Goal: Information Seeking & Learning: Check status

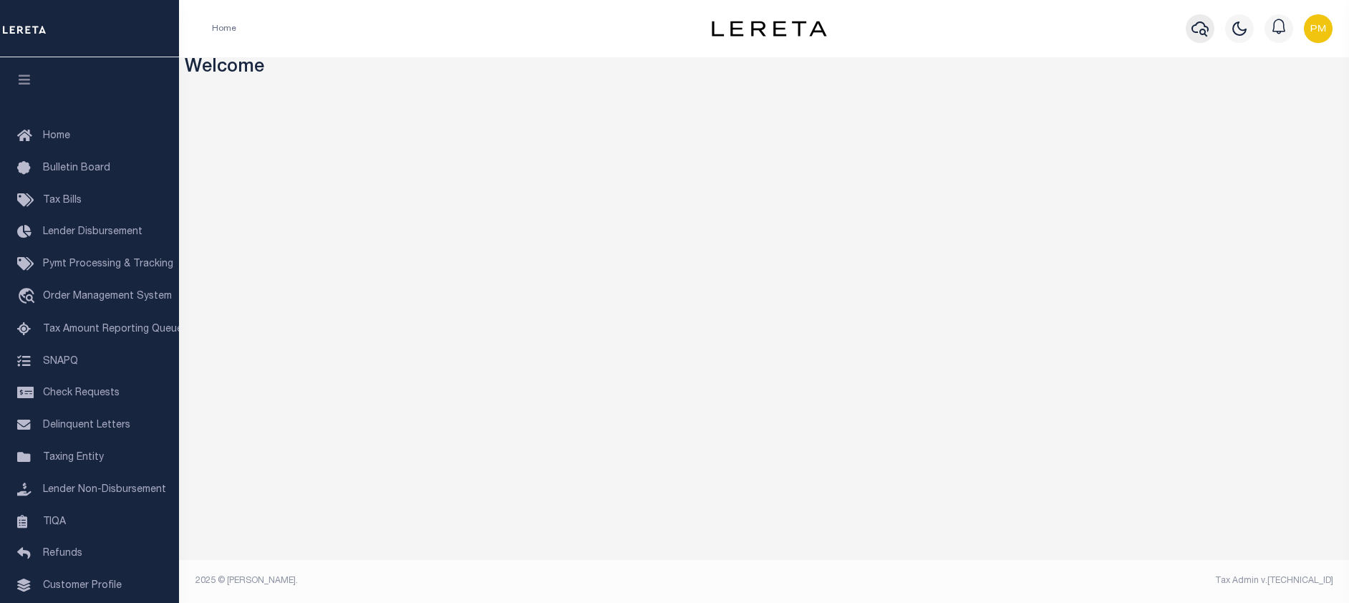
click at [1201, 25] on icon "button" at bounding box center [1200, 28] width 17 height 17
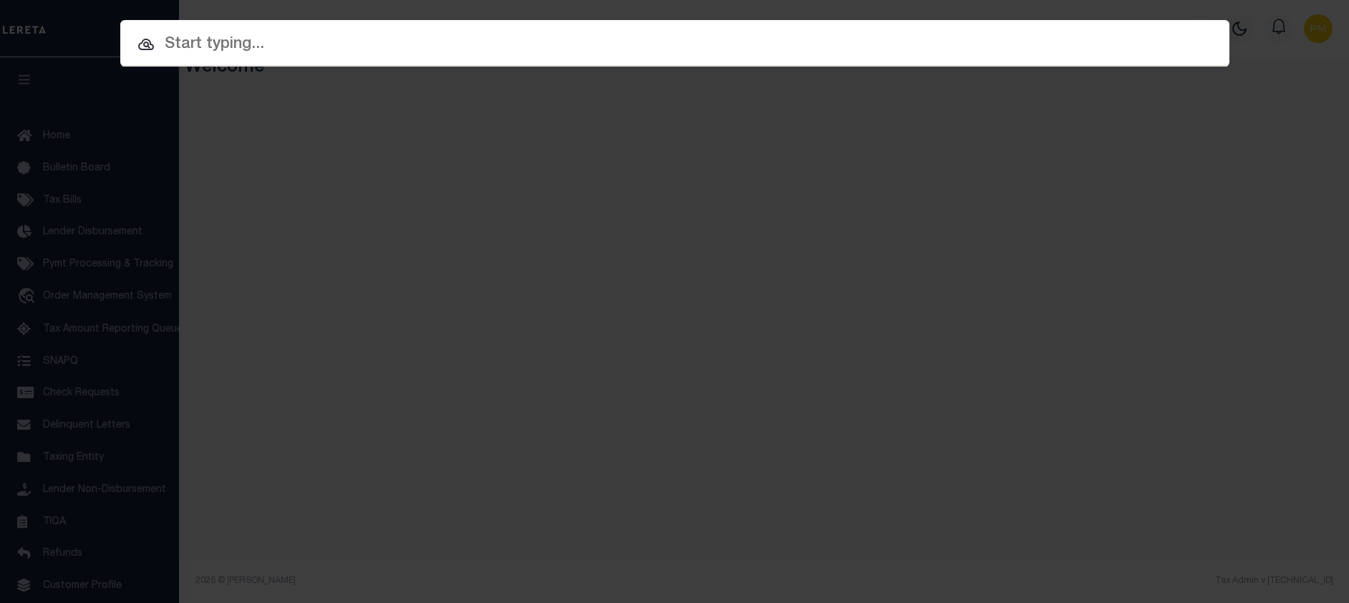
paste input "73895-1"
type input "73895-1"
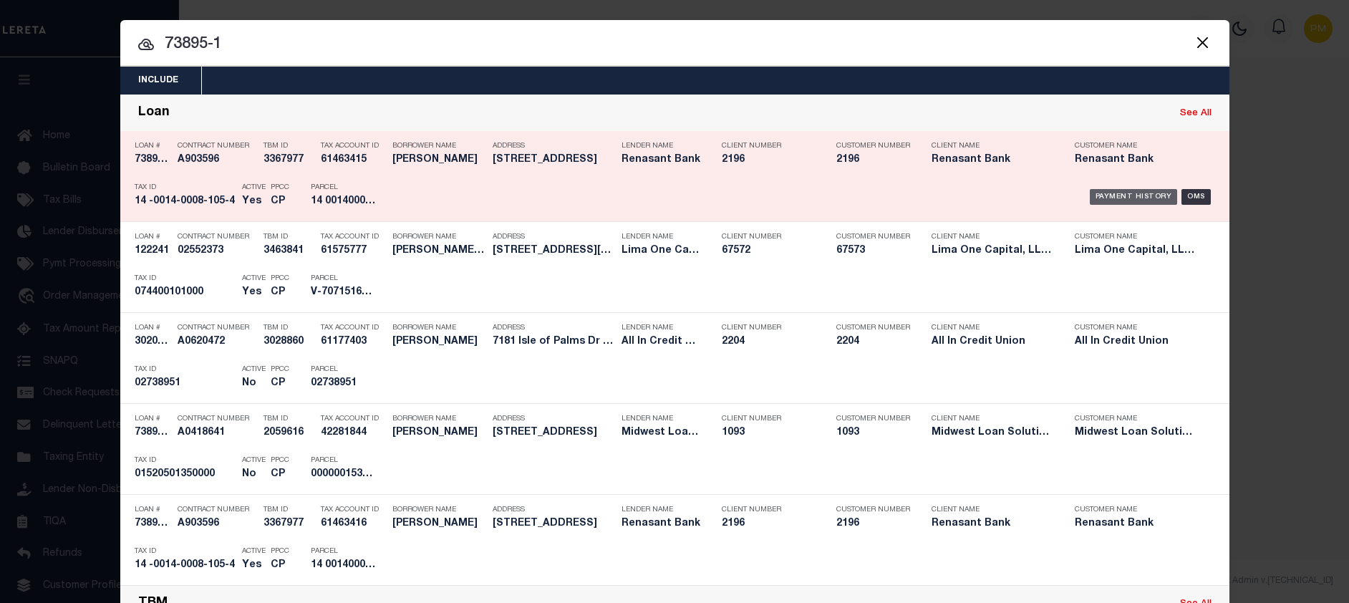
click at [1118, 196] on div "Payment History" at bounding box center [1134, 197] width 88 height 16
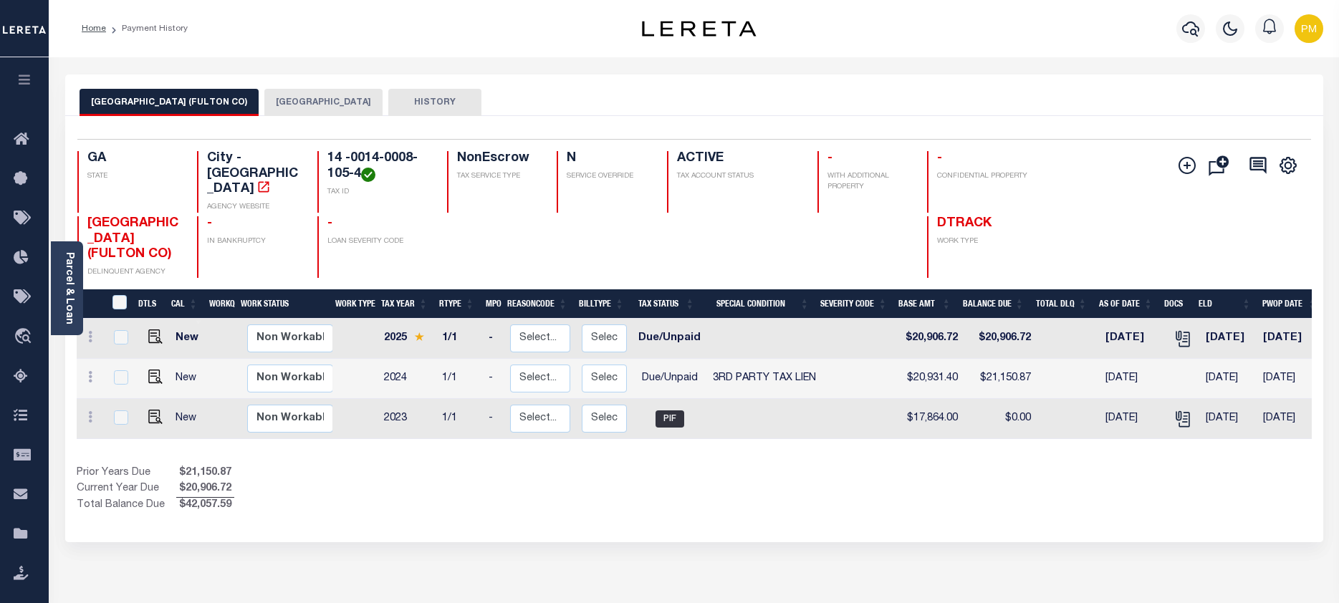
click at [273, 101] on button "FULTON COUNTY" at bounding box center [323, 102] width 118 height 27
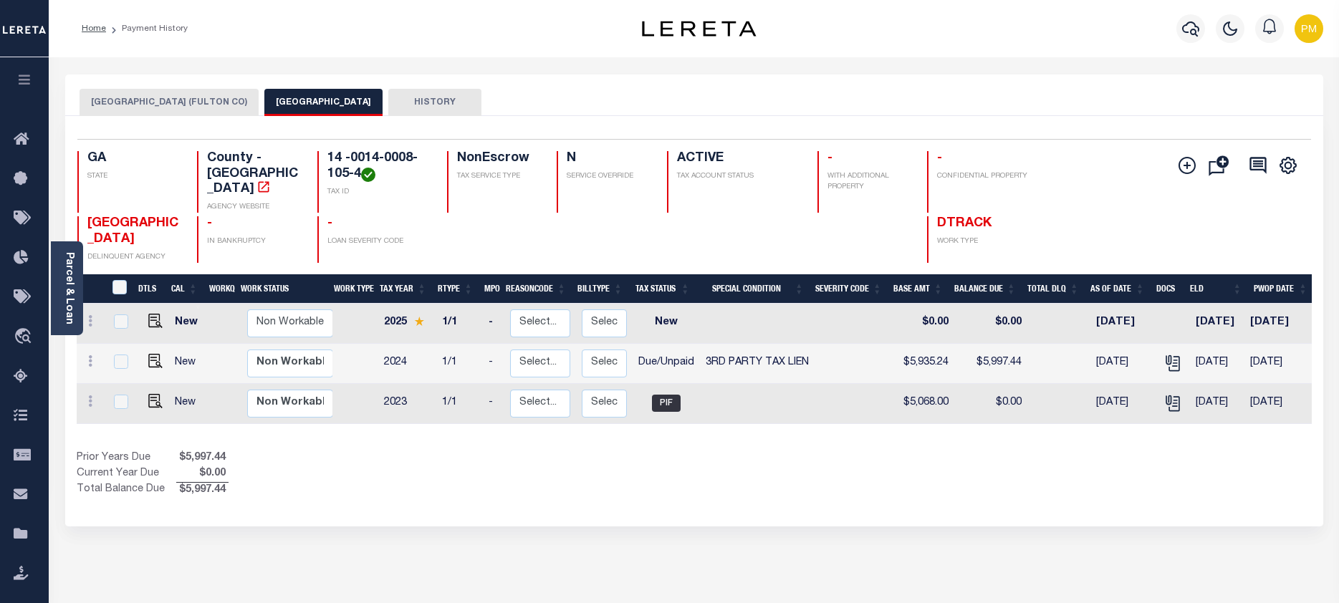
click at [149, 103] on button "ATLANTA CITY (FULTON CO)" at bounding box center [169, 102] width 179 height 27
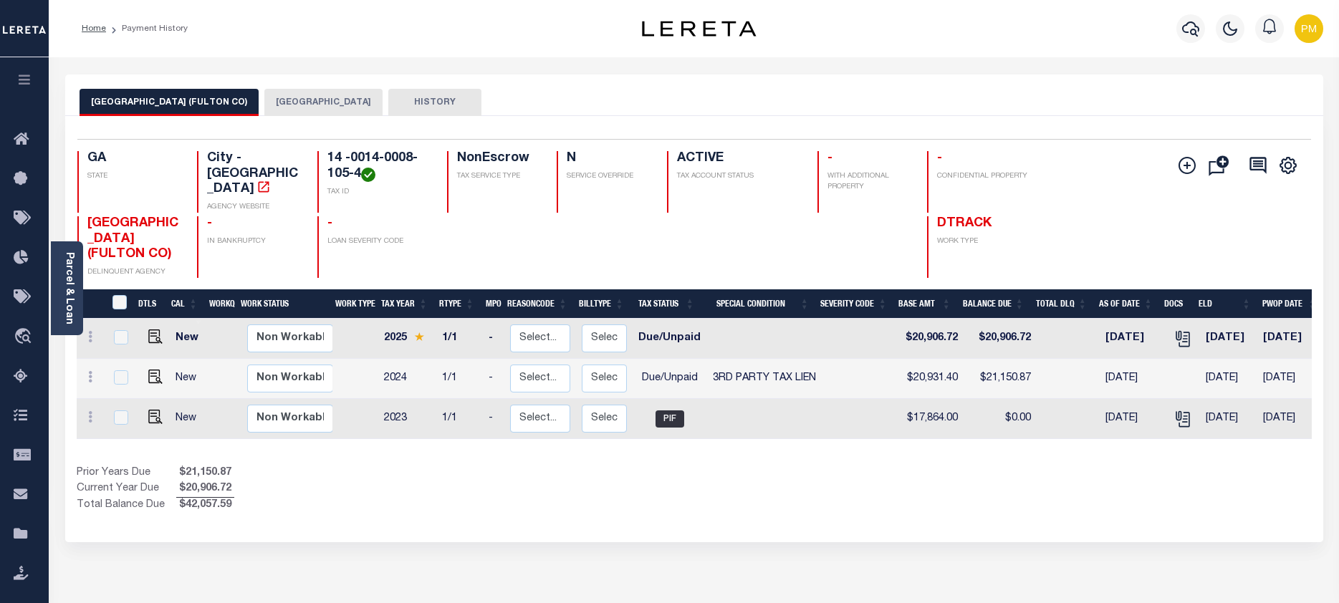
click at [286, 106] on button "[GEOGRAPHIC_DATA]" at bounding box center [323, 102] width 118 height 27
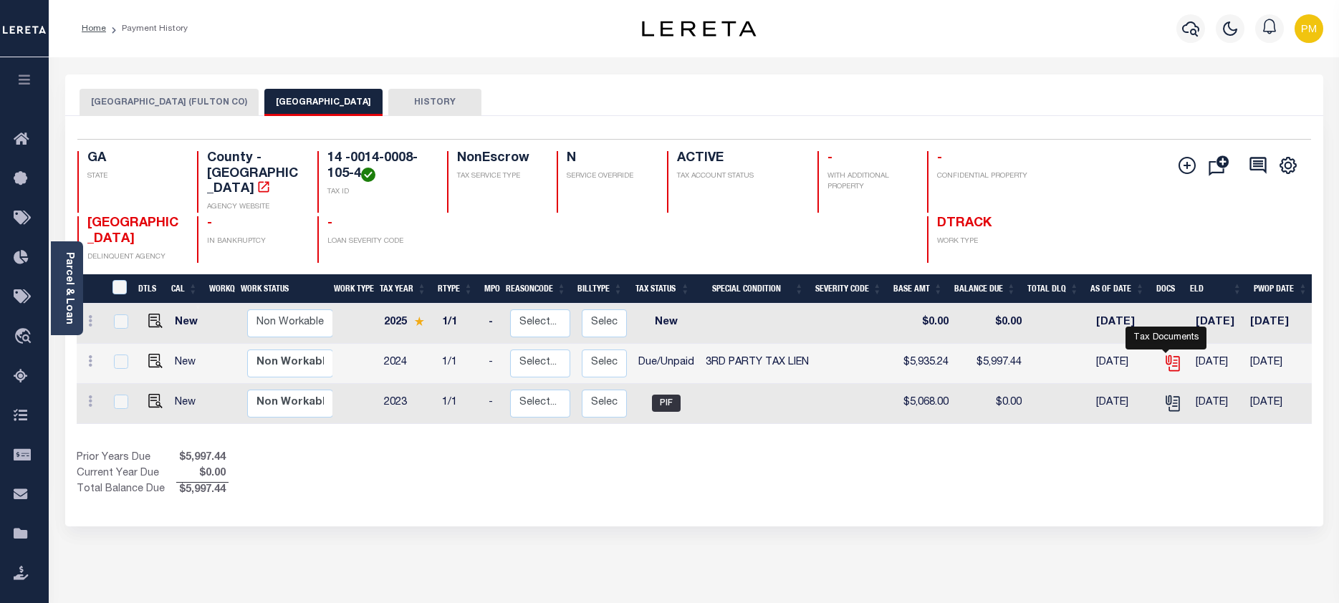
click at [1167, 354] on icon "" at bounding box center [1172, 363] width 19 height 19
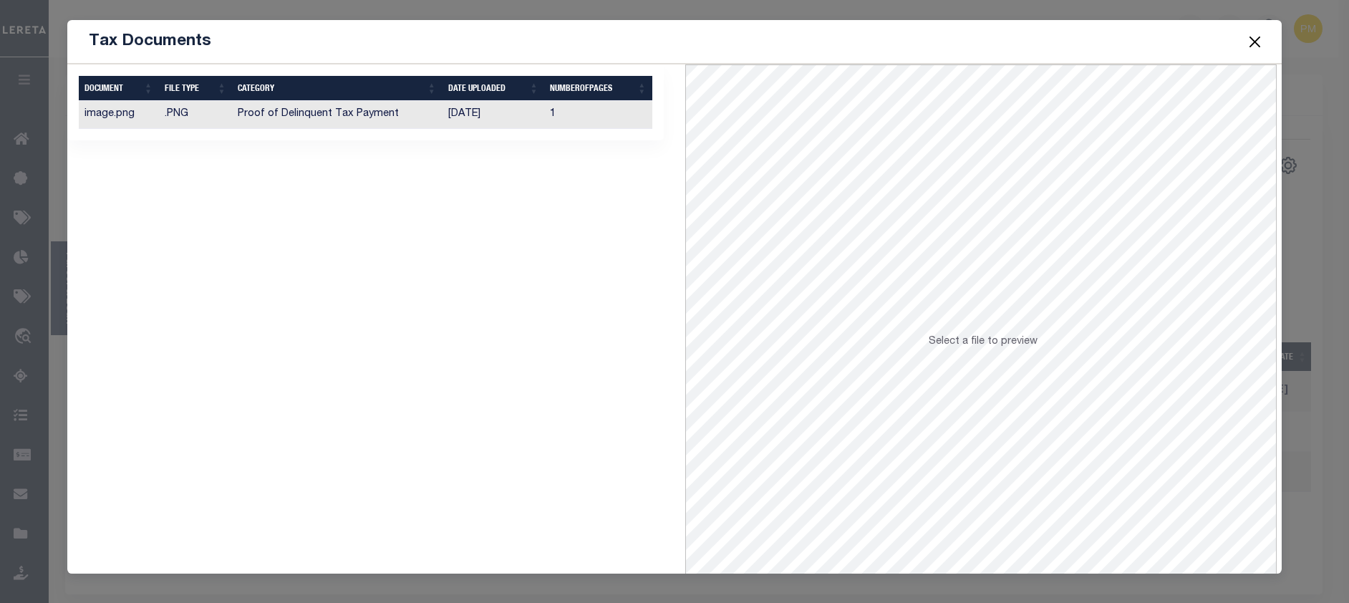
click at [339, 114] on td "Proof of Delinquent Tax Payment" at bounding box center [337, 115] width 210 height 28
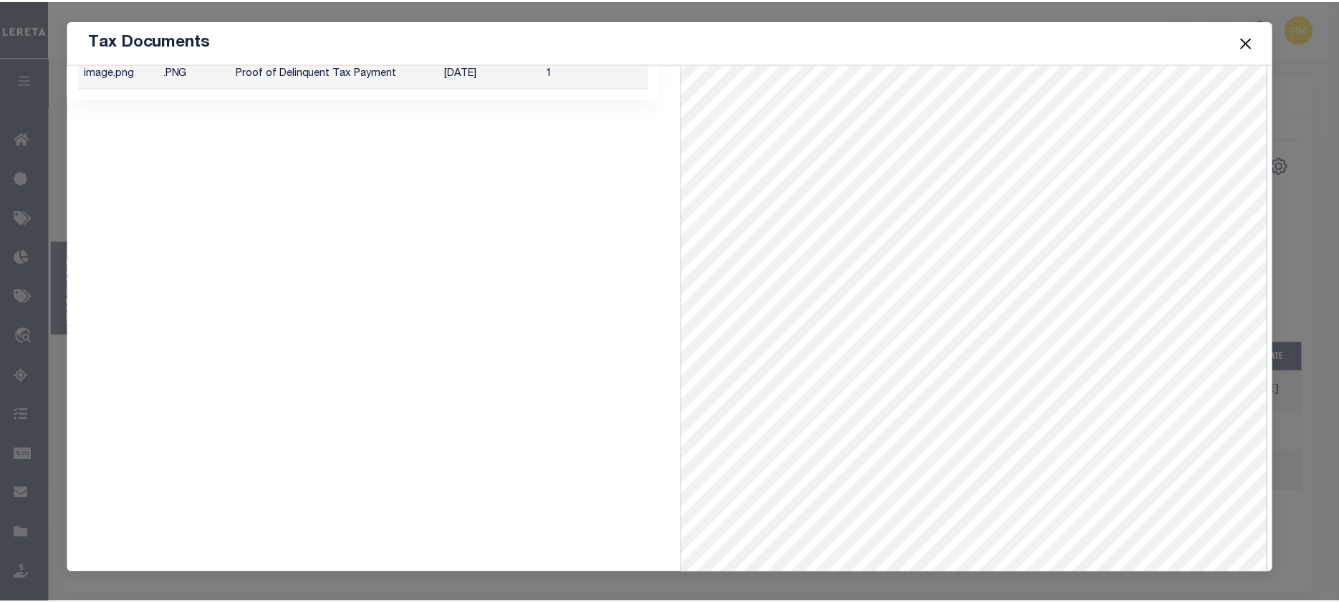
scroll to position [62, 0]
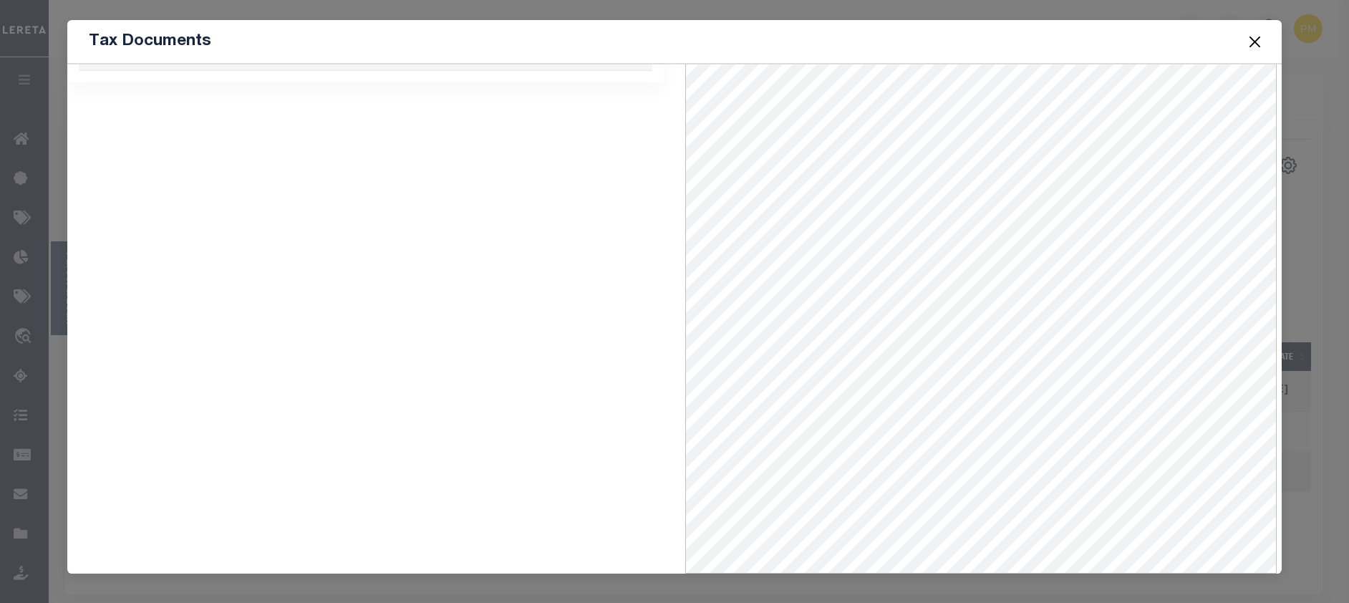
drag, startPoint x: 1256, startPoint y: 42, endPoint x: 1238, endPoint y: 52, distance: 20.8
click at [1256, 42] on button "Close" at bounding box center [1255, 41] width 19 height 19
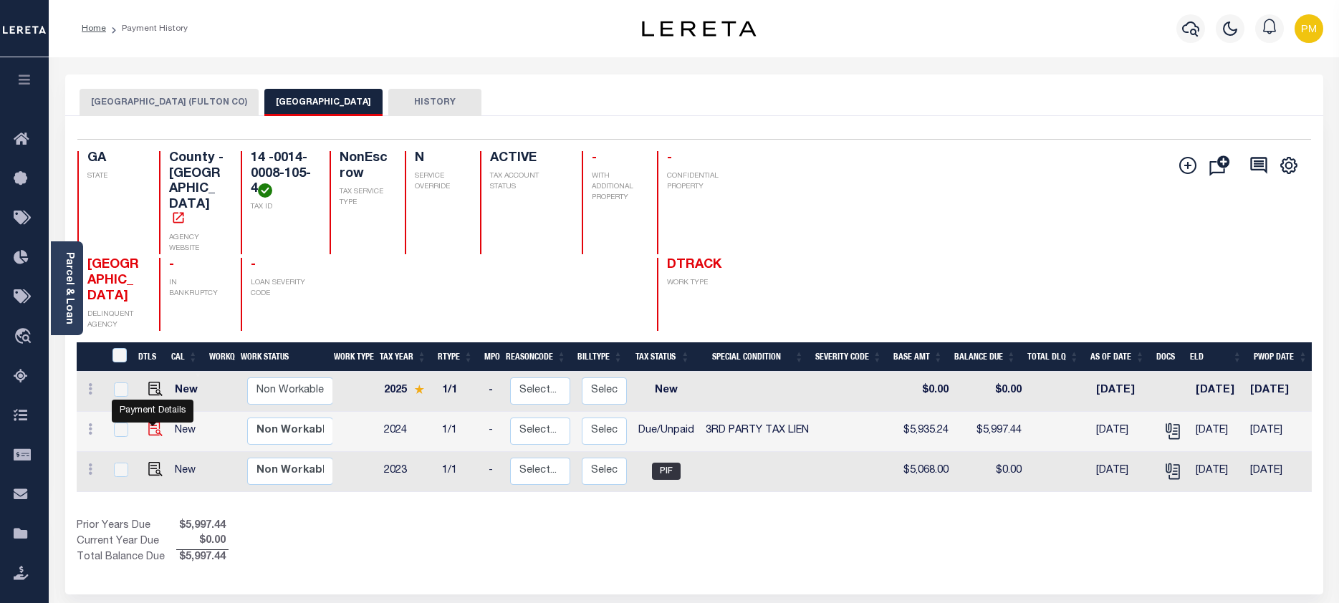
click at [150, 423] on img "" at bounding box center [155, 429] width 14 height 14
checkbox input "true"
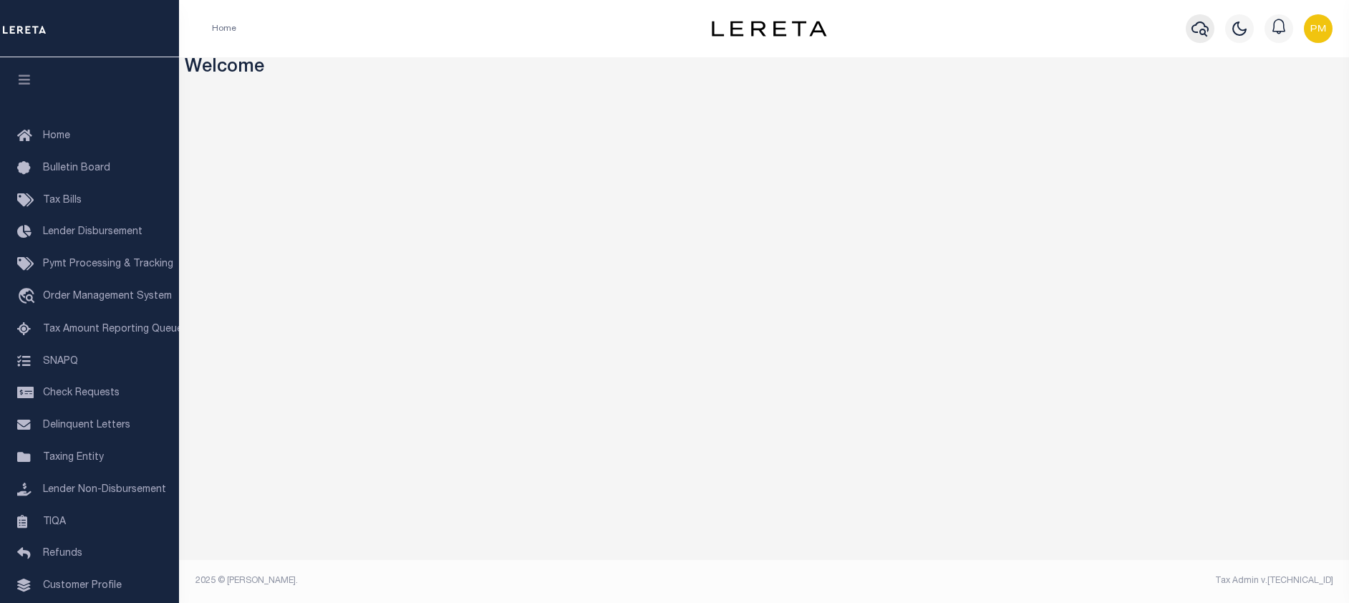
click at [1203, 31] on icon "button" at bounding box center [1200, 28] width 17 height 15
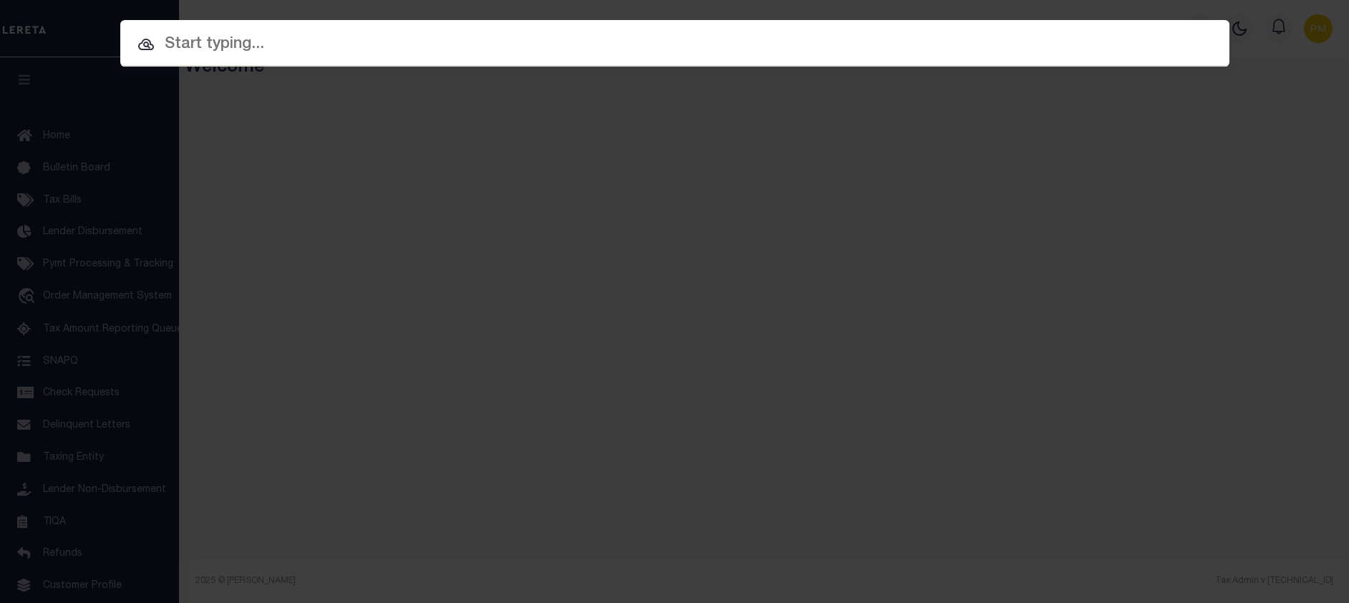
paste input "6620100006-1"
type input "6620100006-1"
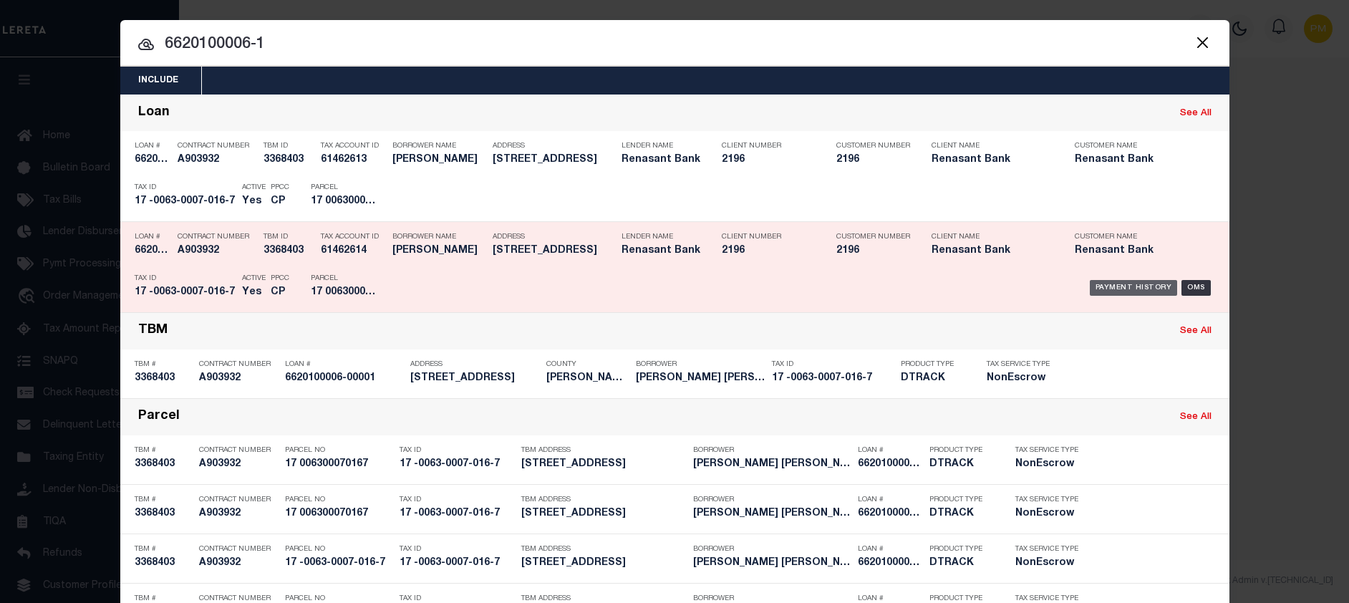
click at [1142, 289] on div "Payment History" at bounding box center [1134, 288] width 88 height 16
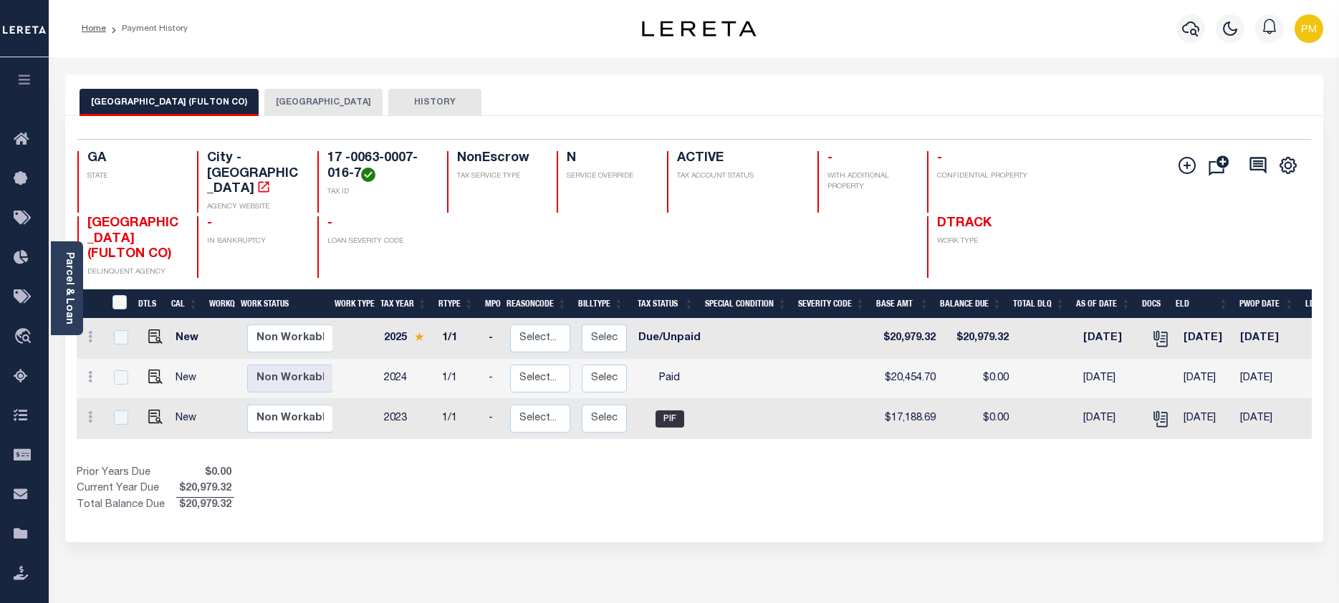
click at [264, 98] on button "FULTON COUNTY" at bounding box center [323, 102] width 118 height 27
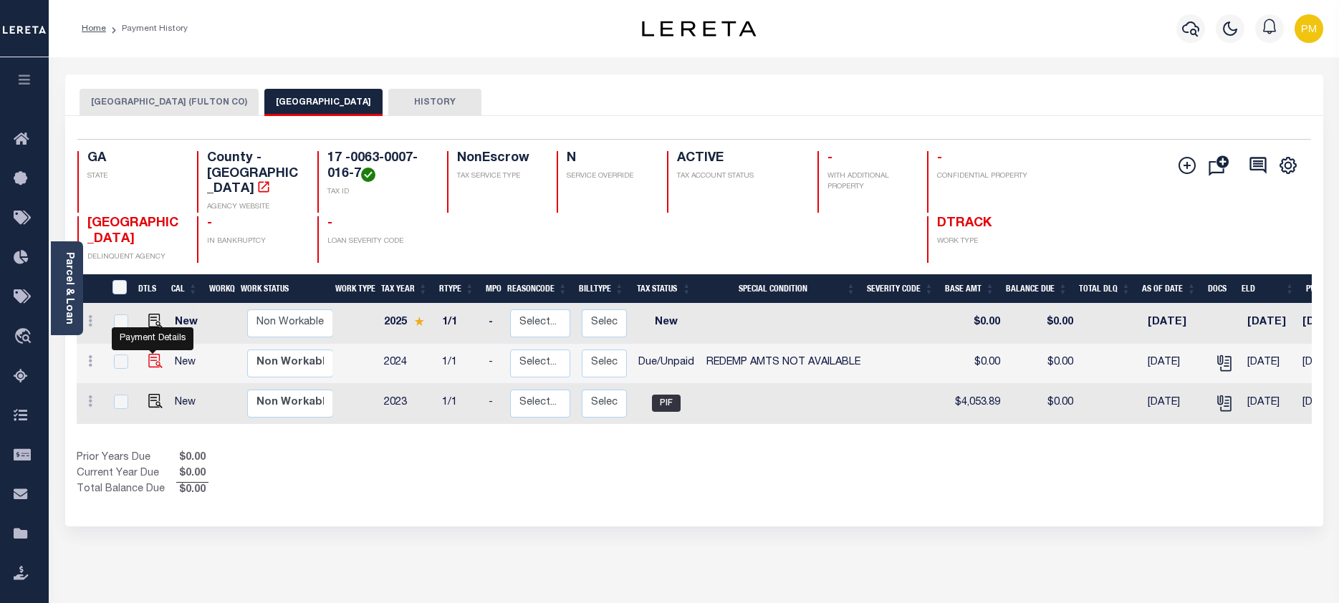
click at [152, 354] on img "" at bounding box center [155, 361] width 14 height 14
checkbox input "true"
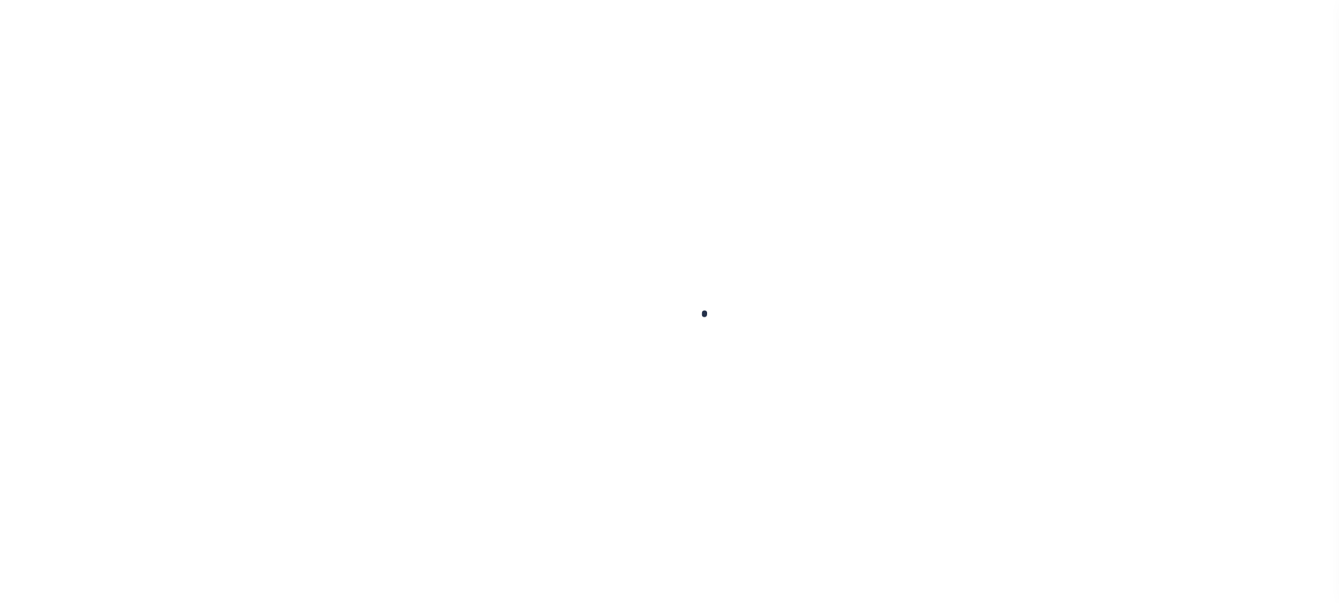
checkbox input "false"
type textarea "FIFA TRANSFERRED/SOLD MLC needed Please mail in your request for information al…"
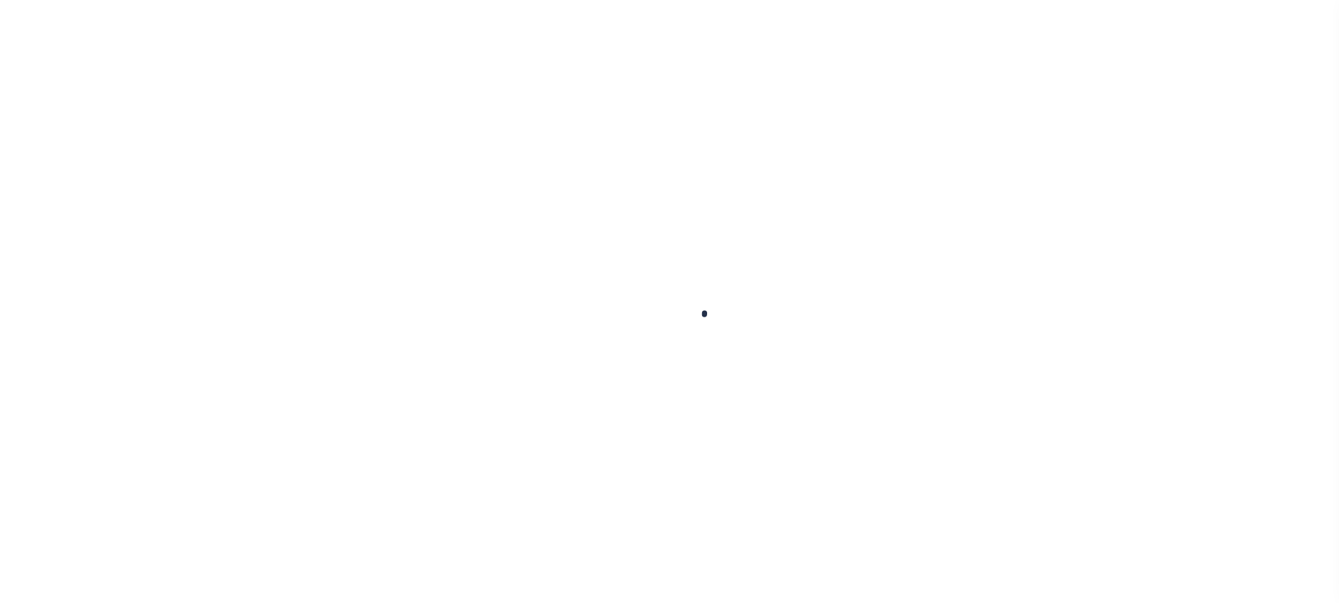
type input "[DATE]"
select select "DUE"
select select "24"
type input "$0"
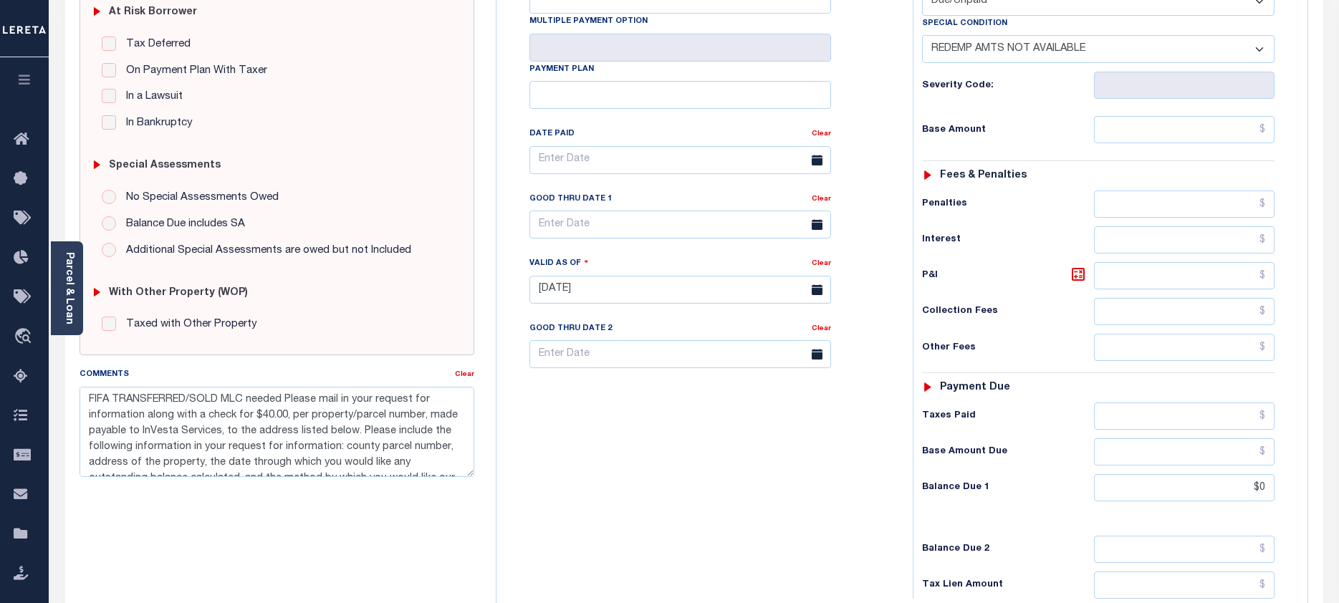
scroll to position [358, 0]
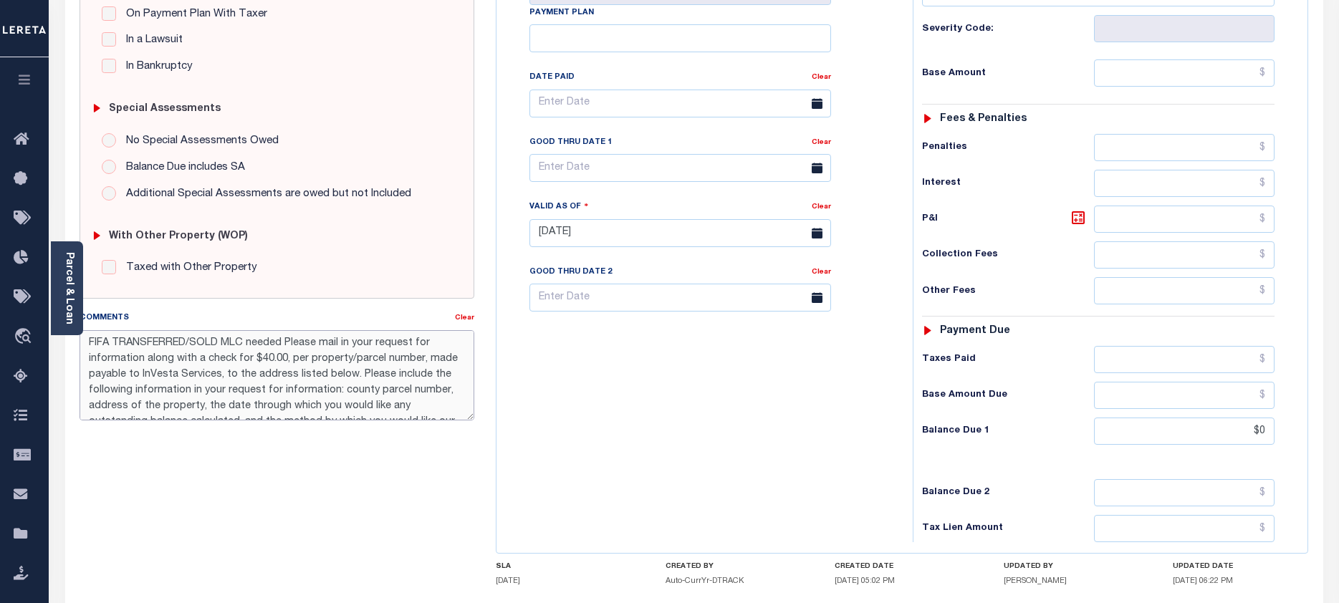
drag, startPoint x: 87, startPoint y: 347, endPoint x: 110, endPoint y: 346, distance: 22.9
click at [110, 346] on textarea "FIFA TRANSFERRED/SOLD MLC needed Please mail in your request for information al…" at bounding box center [277, 375] width 395 height 90
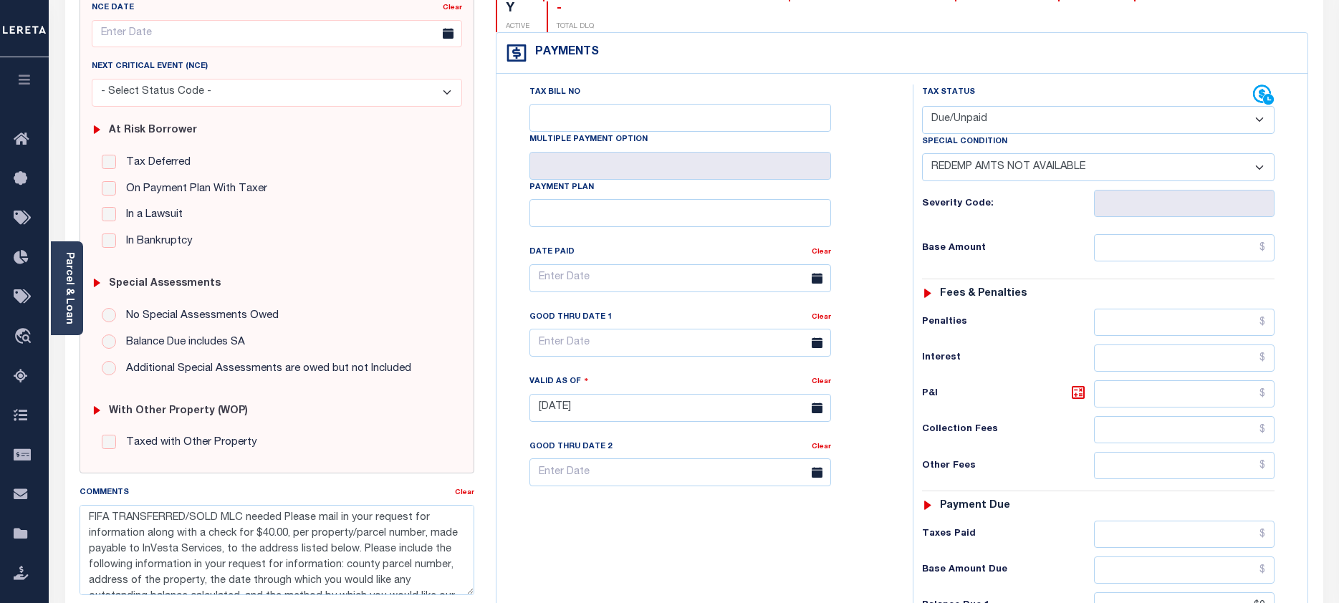
scroll to position [0, 0]
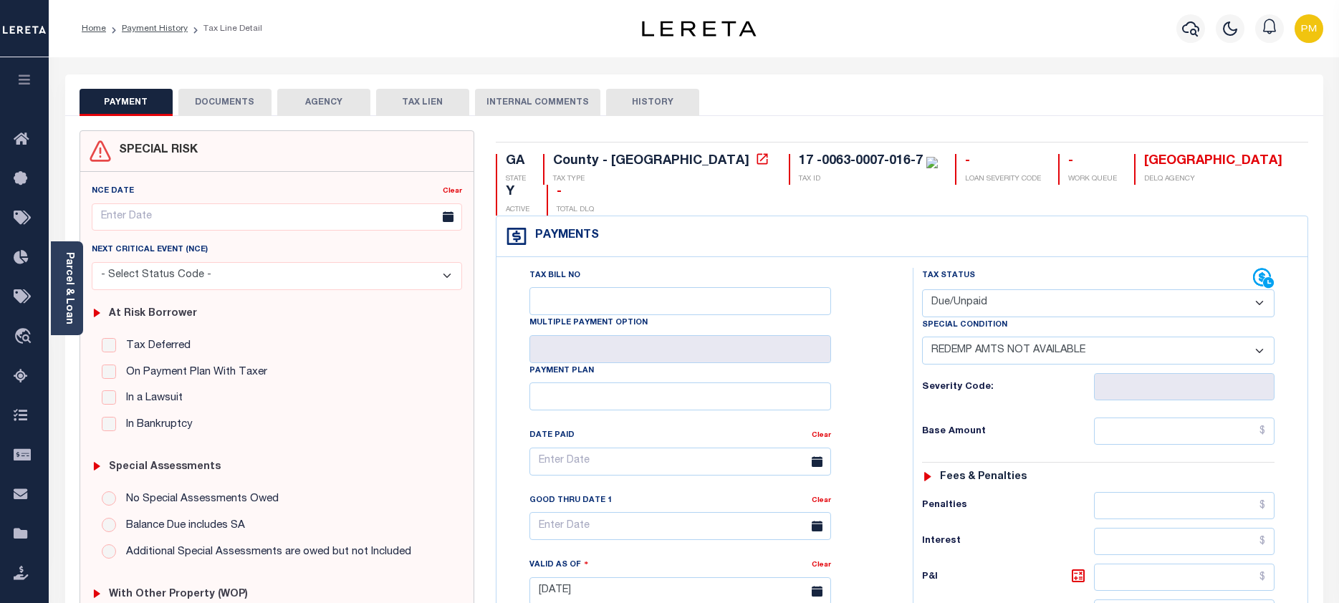
click at [215, 101] on button "DOCUMENTS" at bounding box center [224, 102] width 93 height 27
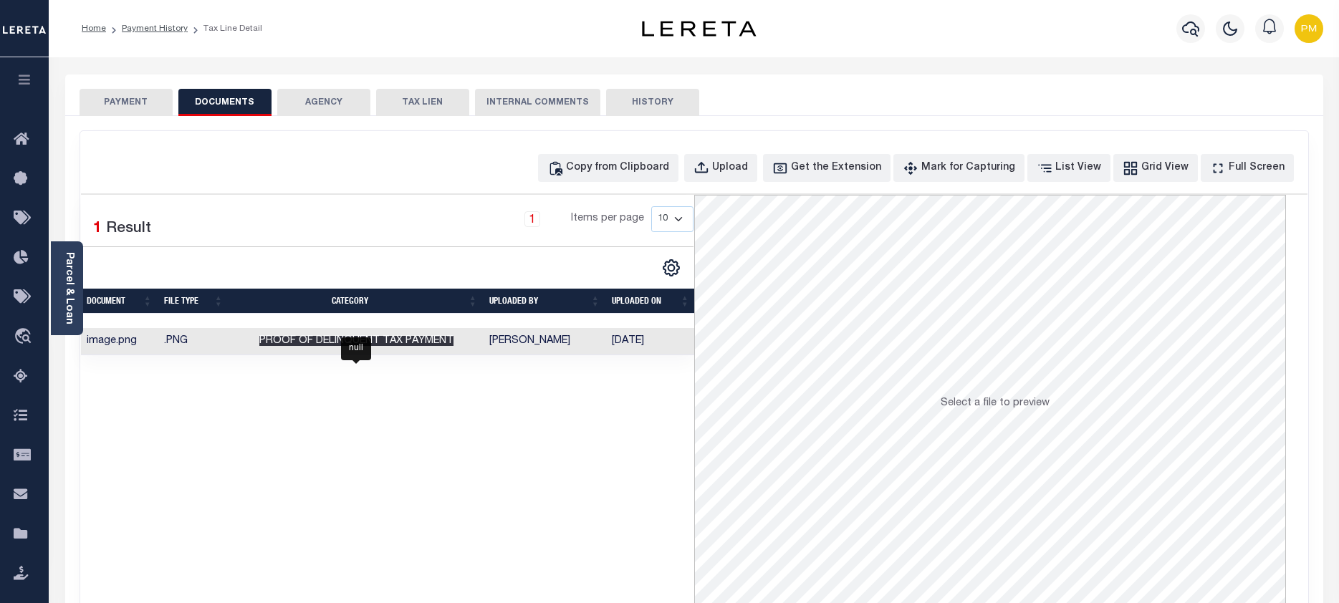
click at [321, 344] on span "Proof of Delinquent Tax Payment" at bounding box center [356, 341] width 194 height 10
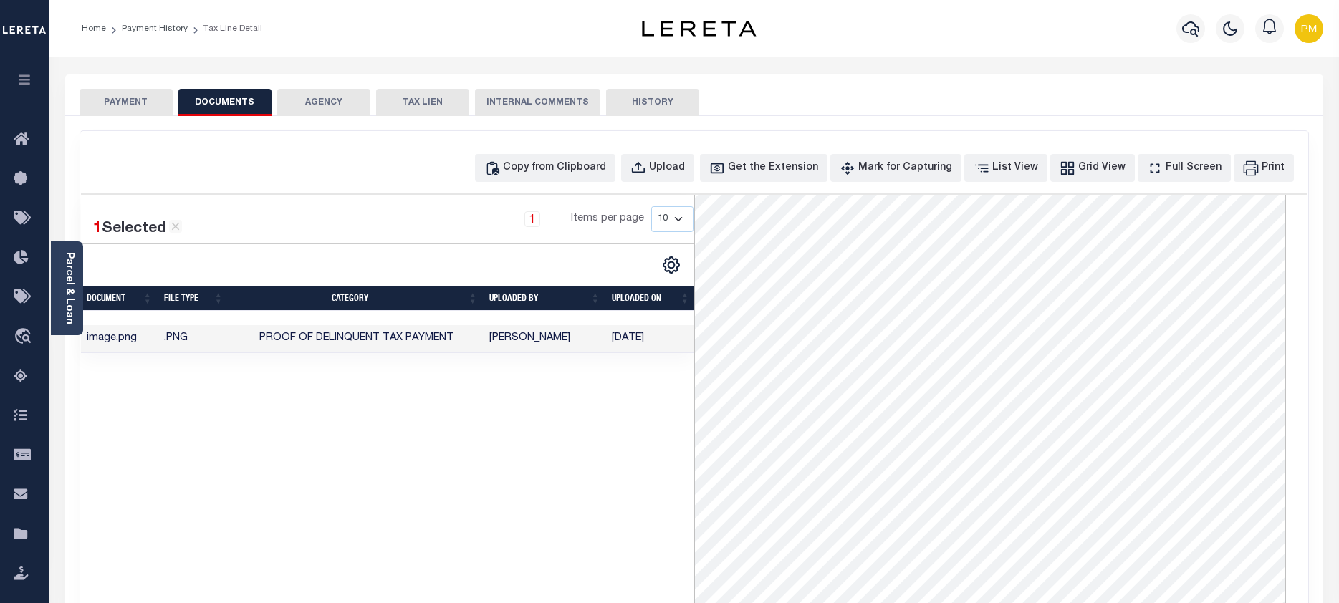
scroll to position [142, 0]
click at [123, 100] on button "PAYMENT" at bounding box center [126, 102] width 93 height 27
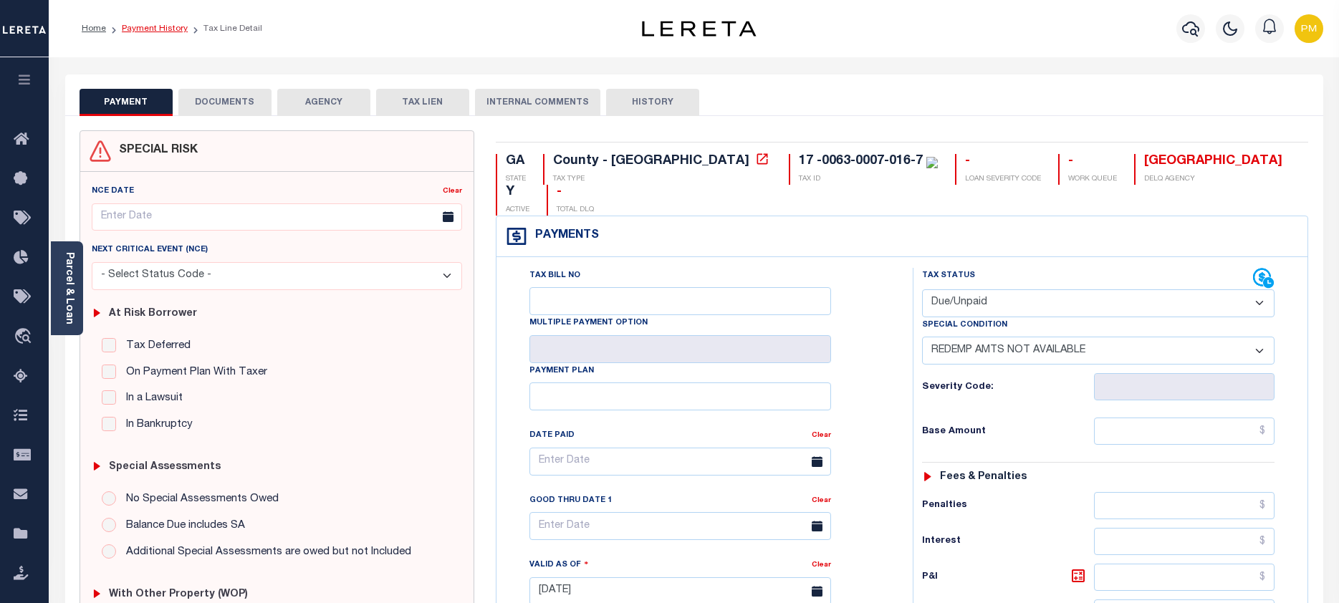
click at [148, 27] on link "Payment History" at bounding box center [155, 28] width 66 height 9
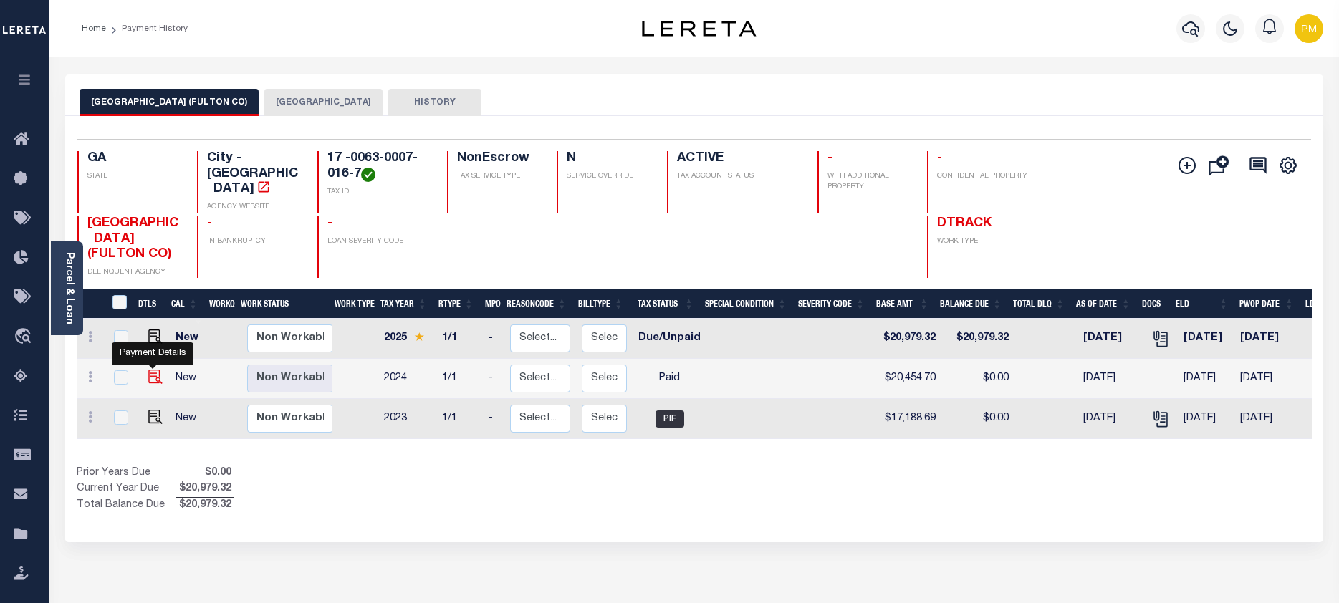
click at [153, 370] on img "" at bounding box center [155, 377] width 14 height 14
checkbox input "true"
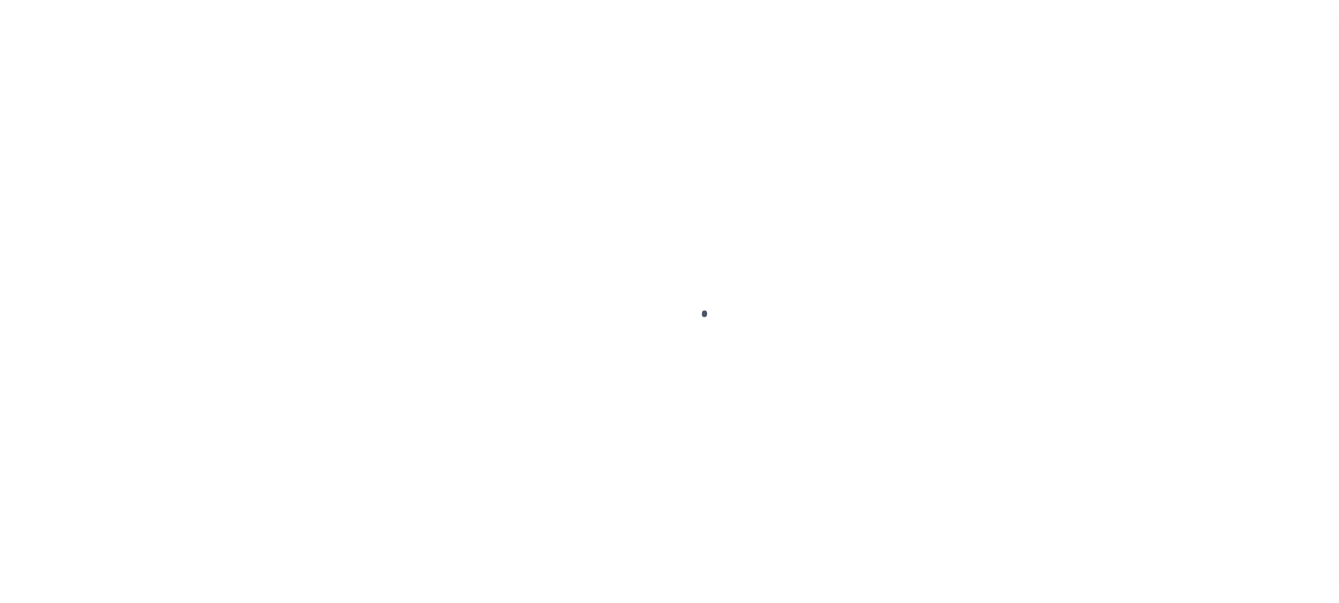
select select "PYD"
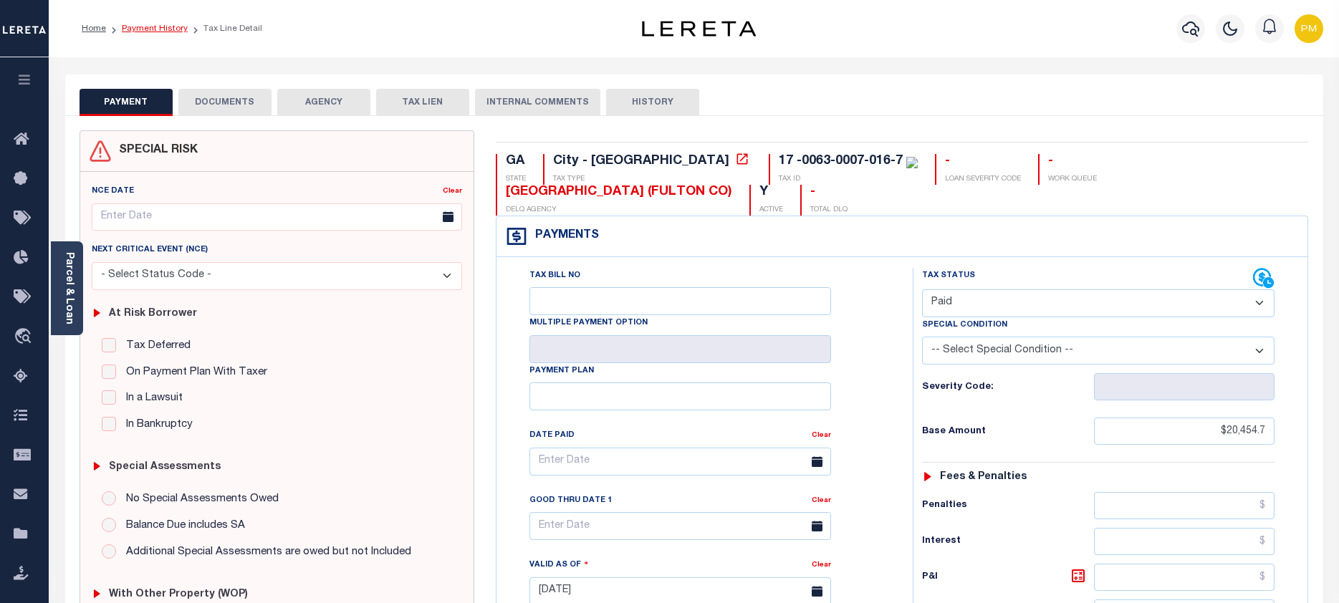
click at [160, 28] on link "Payment History" at bounding box center [155, 28] width 66 height 9
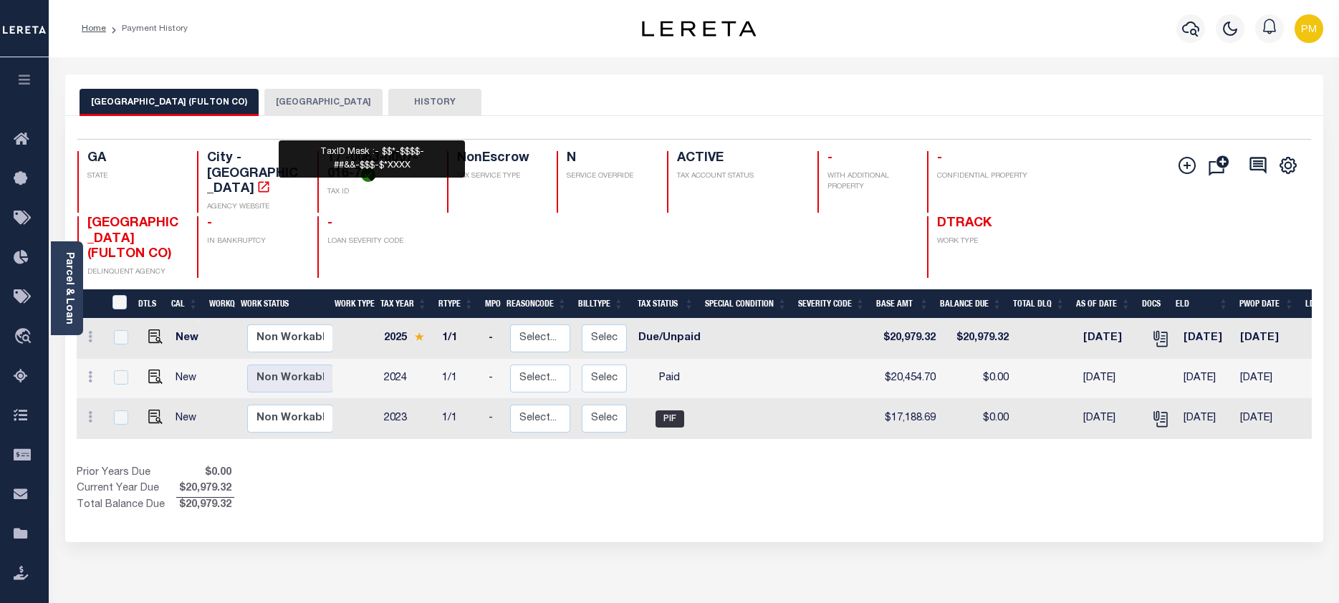
drag, startPoint x: 328, startPoint y: 159, endPoint x: 366, endPoint y: 173, distance: 40.6
click at [366, 173] on h4 "17 -0063-0007-016-7" at bounding box center [378, 166] width 103 height 31
drag, startPoint x: 366, startPoint y: 173, endPoint x: 351, endPoint y: 180, distance: 16.4
copy h4 "17 -0063-0007-016-7"
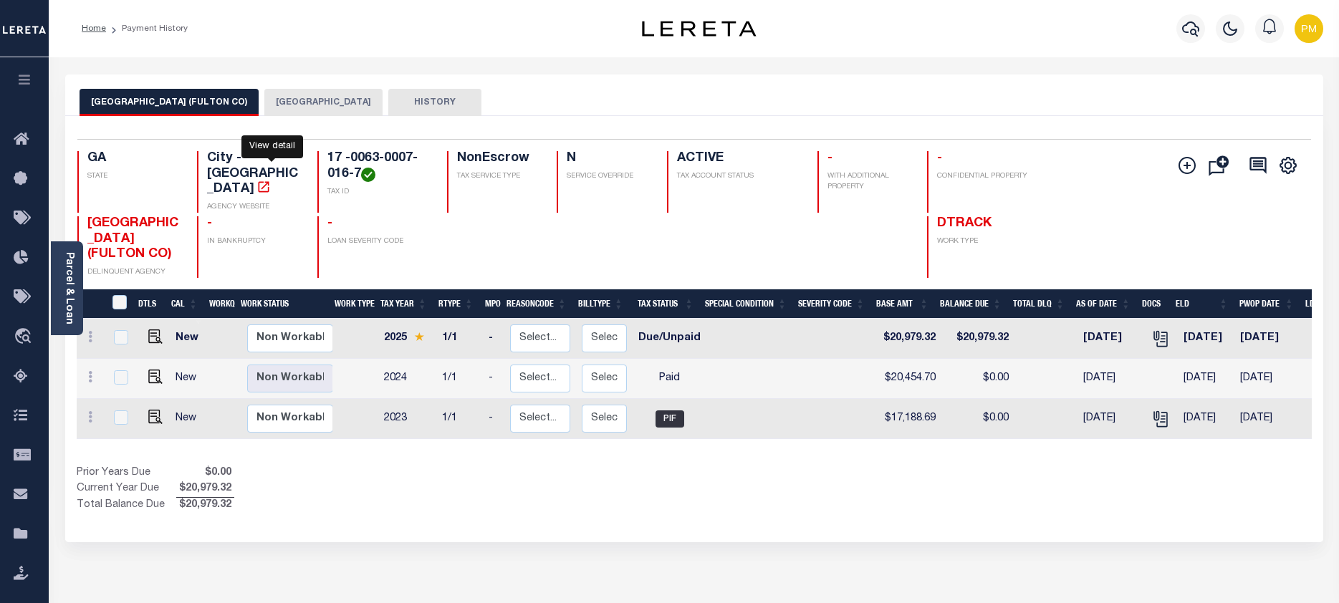
click at [269, 181] on icon "" at bounding box center [264, 186] width 11 height 11
click at [491, 224] on div at bounding box center [493, 247] width 92 height 62
click at [272, 101] on button "FULTON COUNTY" at bounding box center [323, 102] width 118 height 27
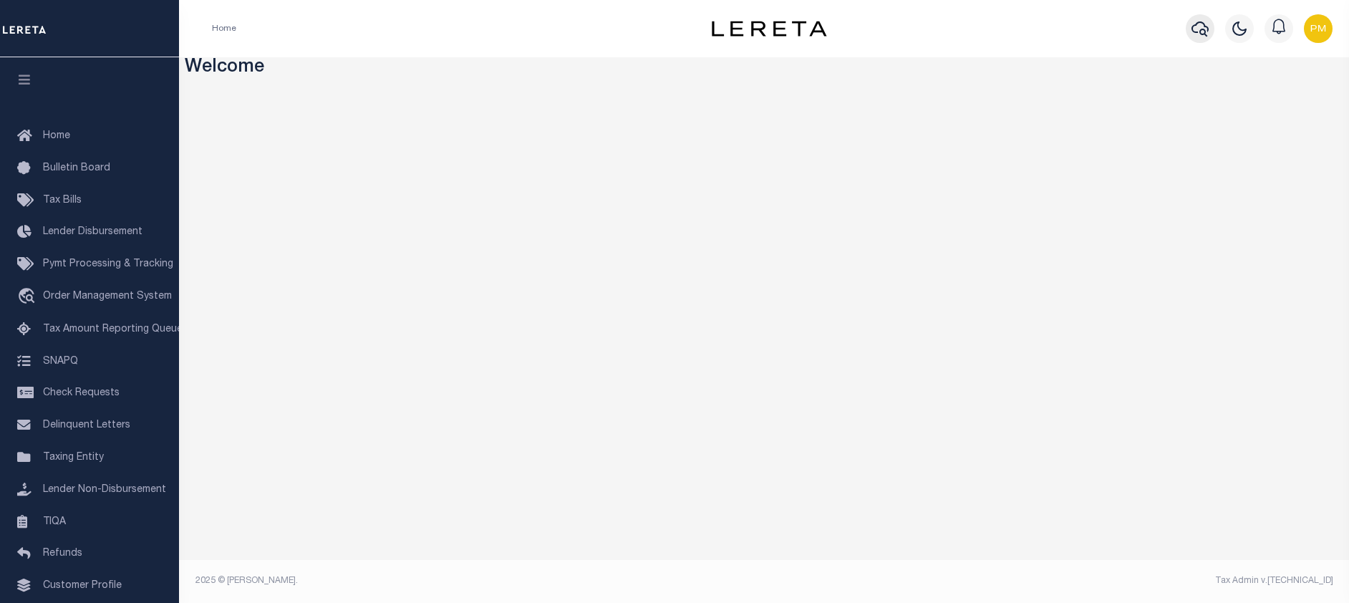
click at [1200, 24] on icon "button" at bounding box center [1200, 28] width 17 height 17
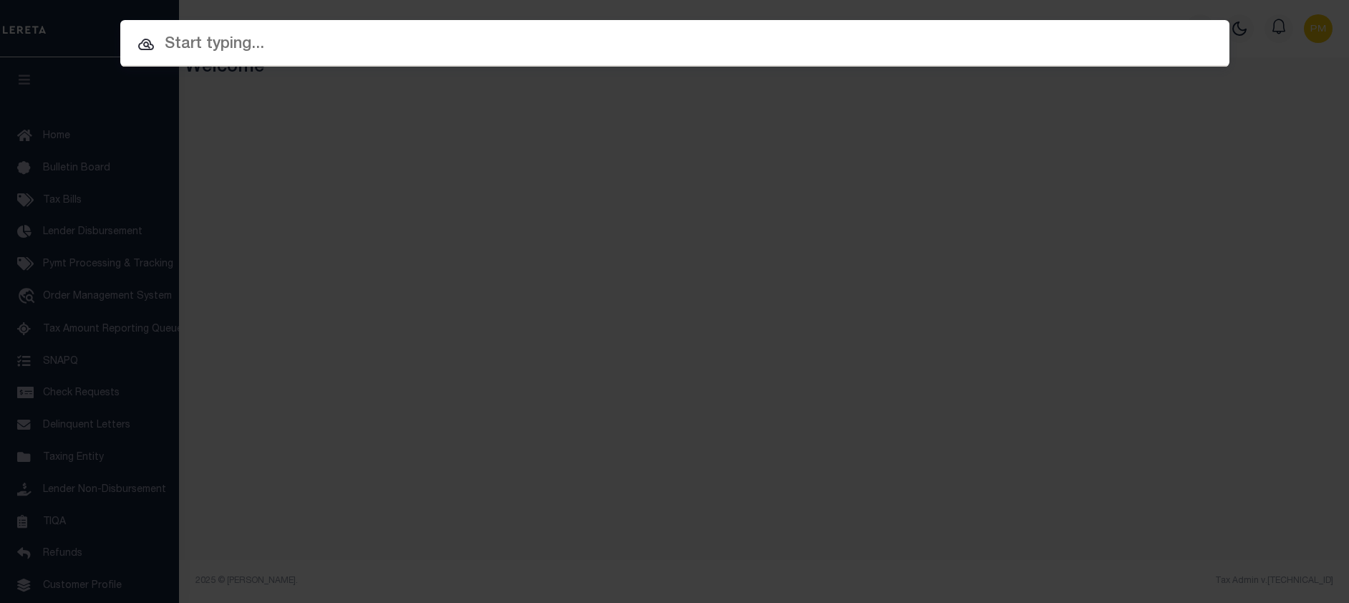
paste input "8888020655-1"
type input "8888020655-1"
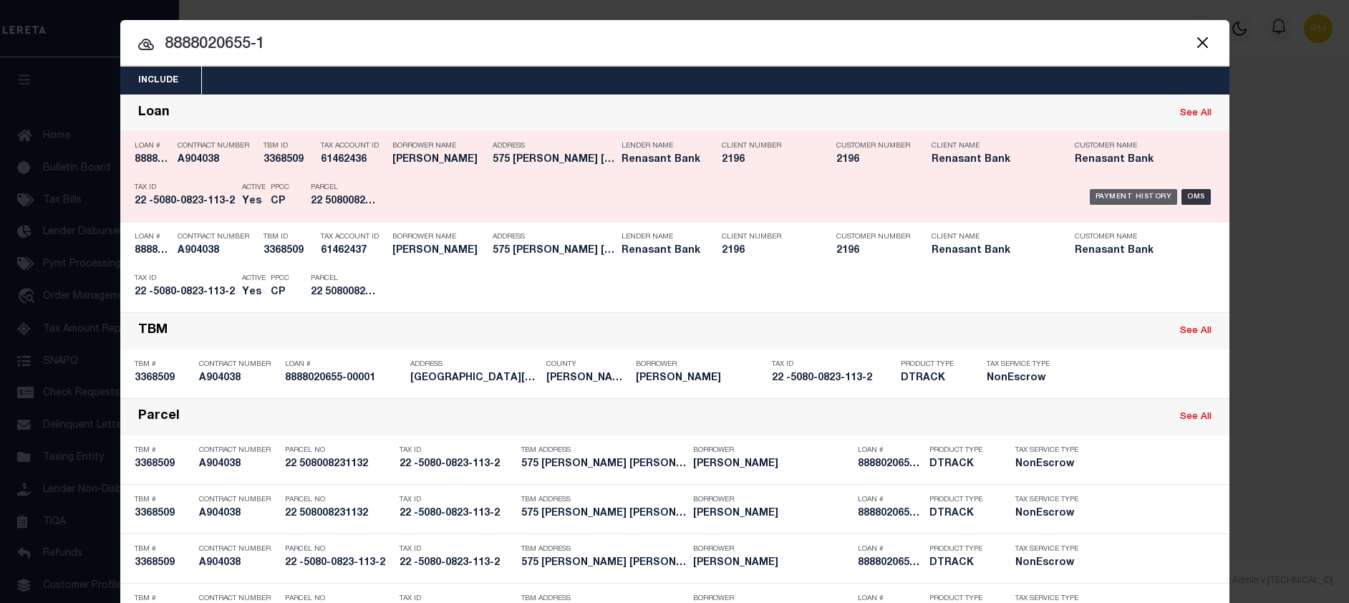
click at [1137, 196] on div "Payment History" at bounding box center [1134, 197] width 88 height 16
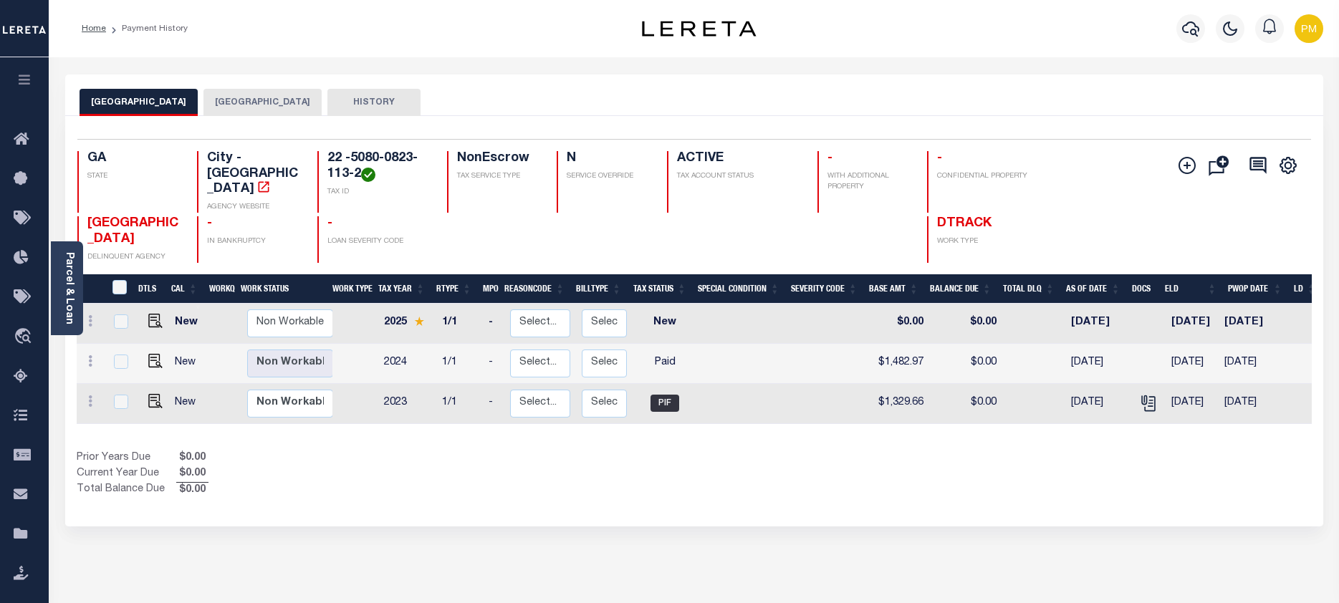
click at [234, 101] on button "FULTON COUNTY" at bounding box center [262, 102] width 118 height 27
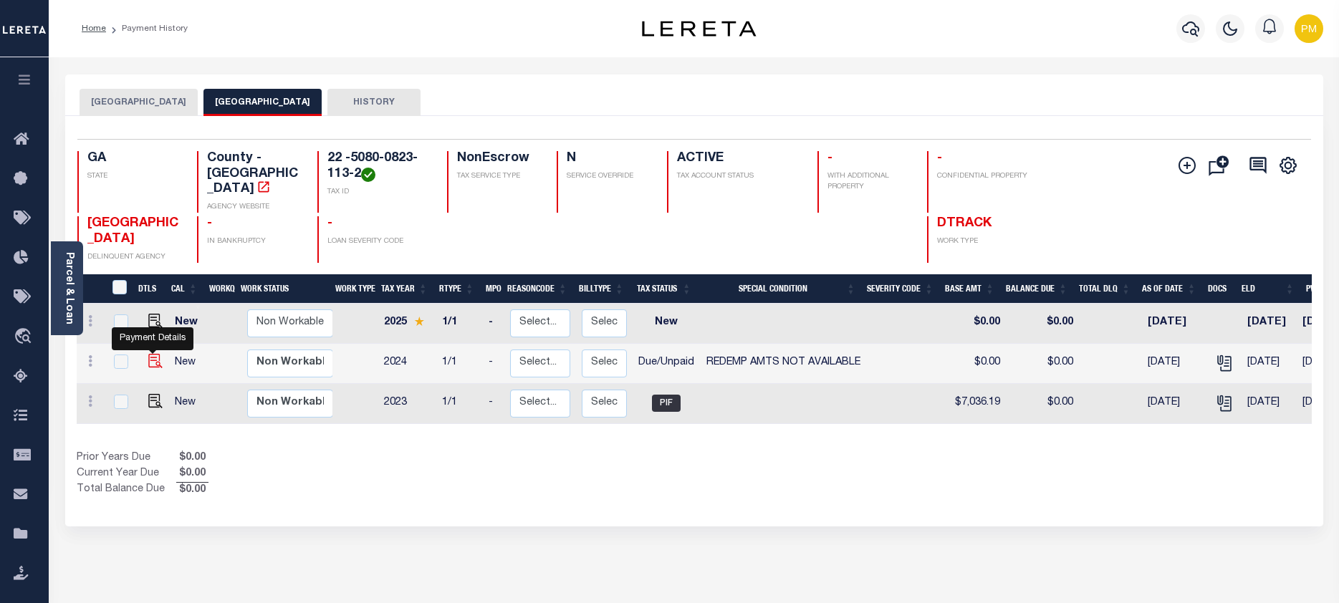
click at [156, 354] on img "" at bounding box center [155, 361] width 14 height 14
checkbox input "true"
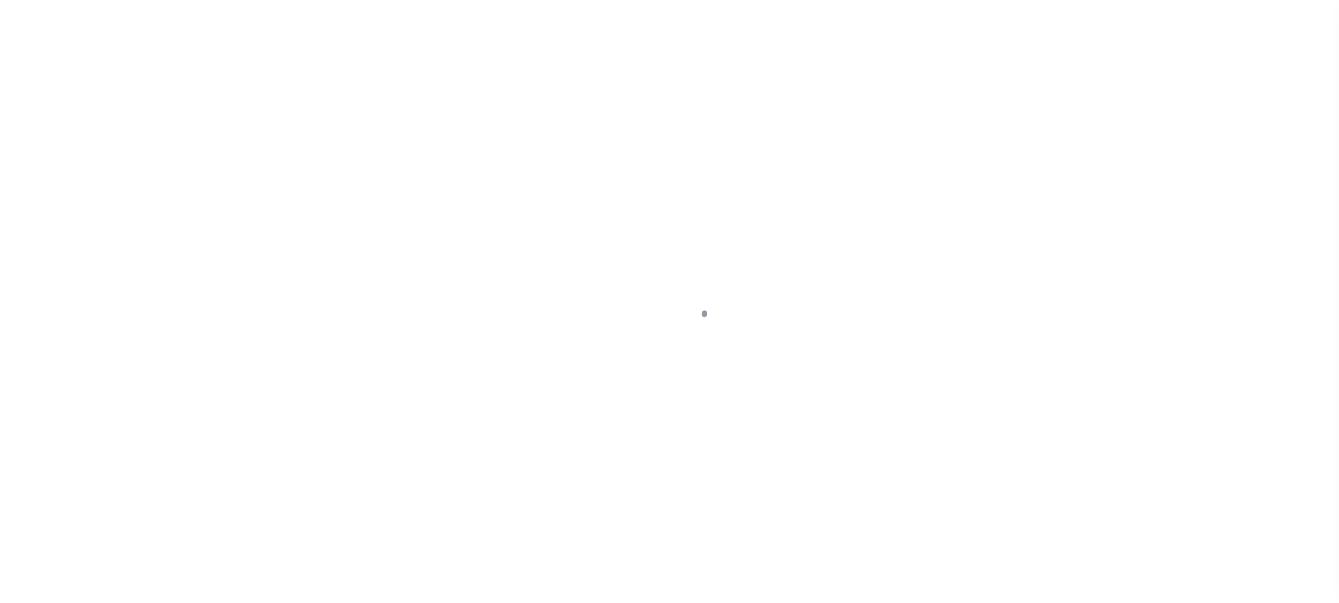
select select "DUE"
select select "24"
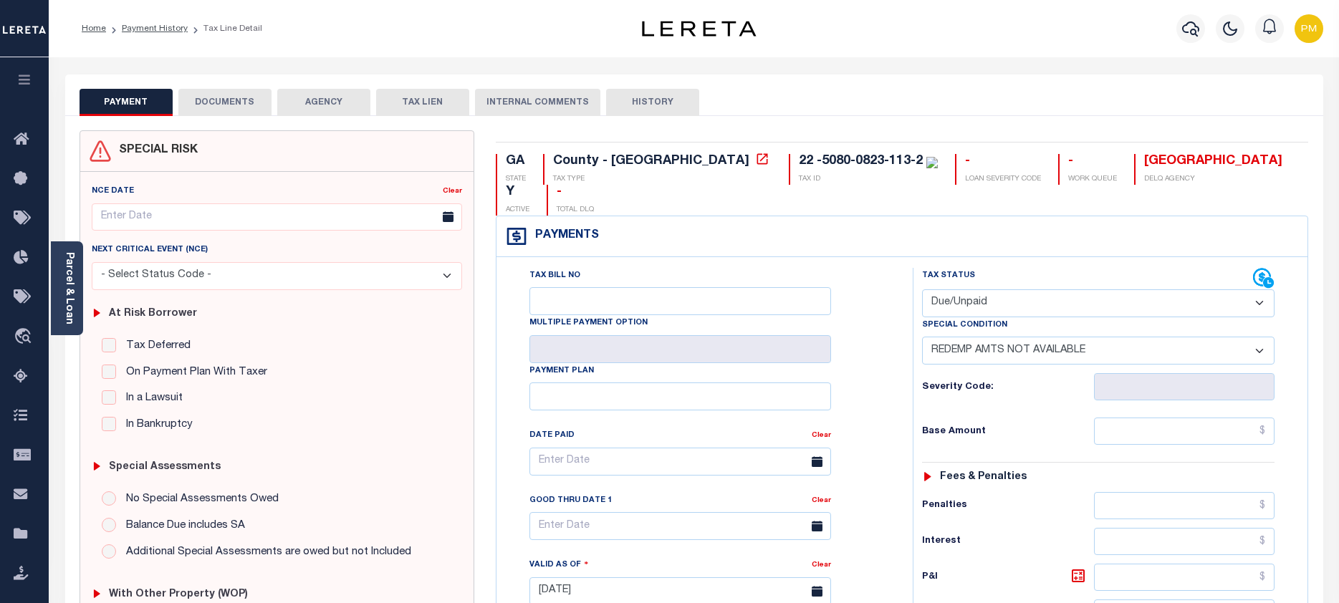
click at [223, 102] on button "DOCUMENTS" at bounding box center [224, 102] width 93 height 27
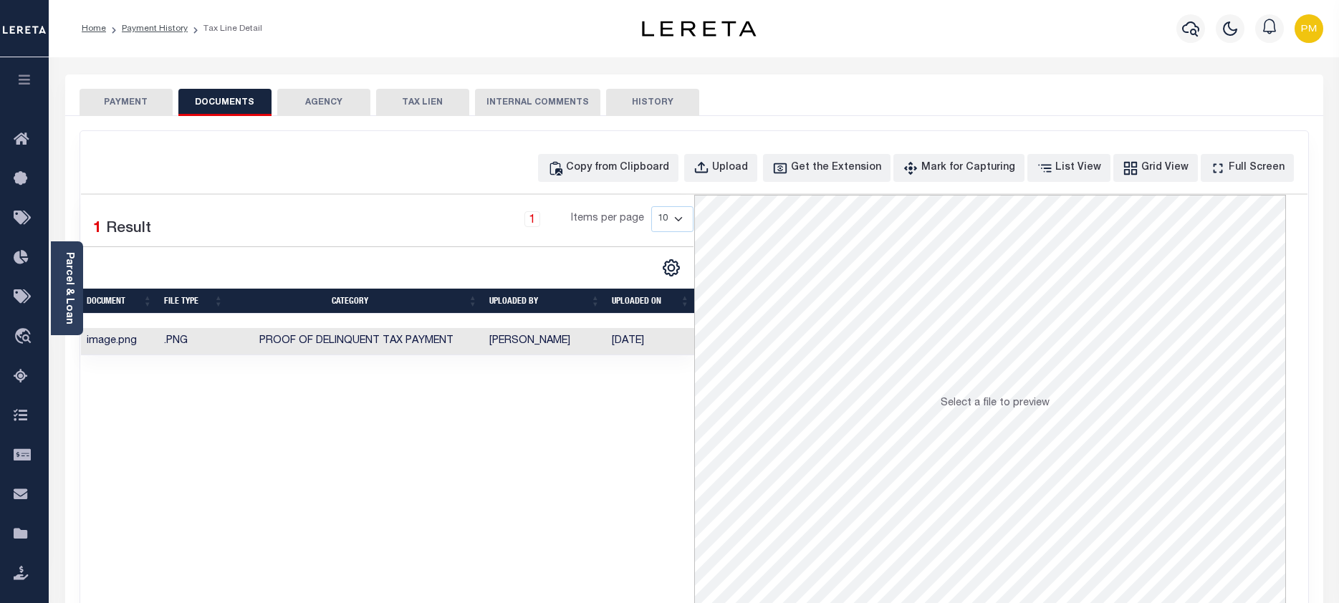
click at [506, 340] on td "[PERSON_NAME]" at bounding box center [544, 342] width 122 height 28
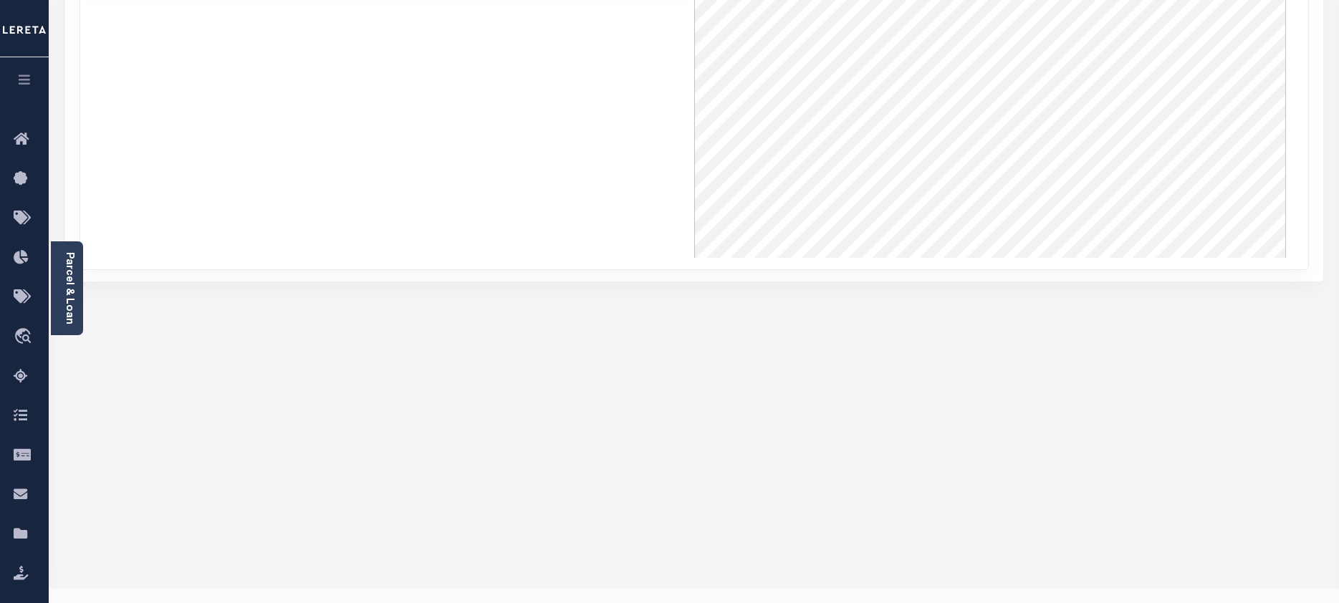
scroll to position [139, 0]
click at [389, 403] on div "PAYMENT DOCUMENTS AGENCY DELINQUENT PAYEE" at bounding box center [693, 170] width 1279 height 924
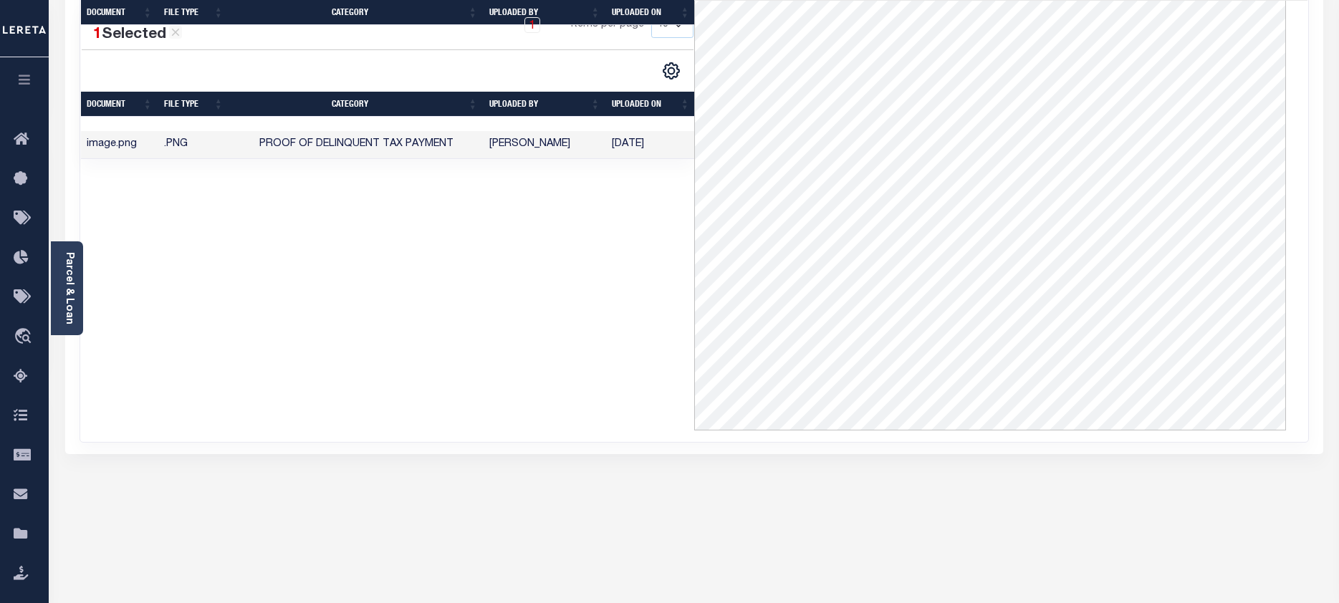
scroll to position [0, 0]
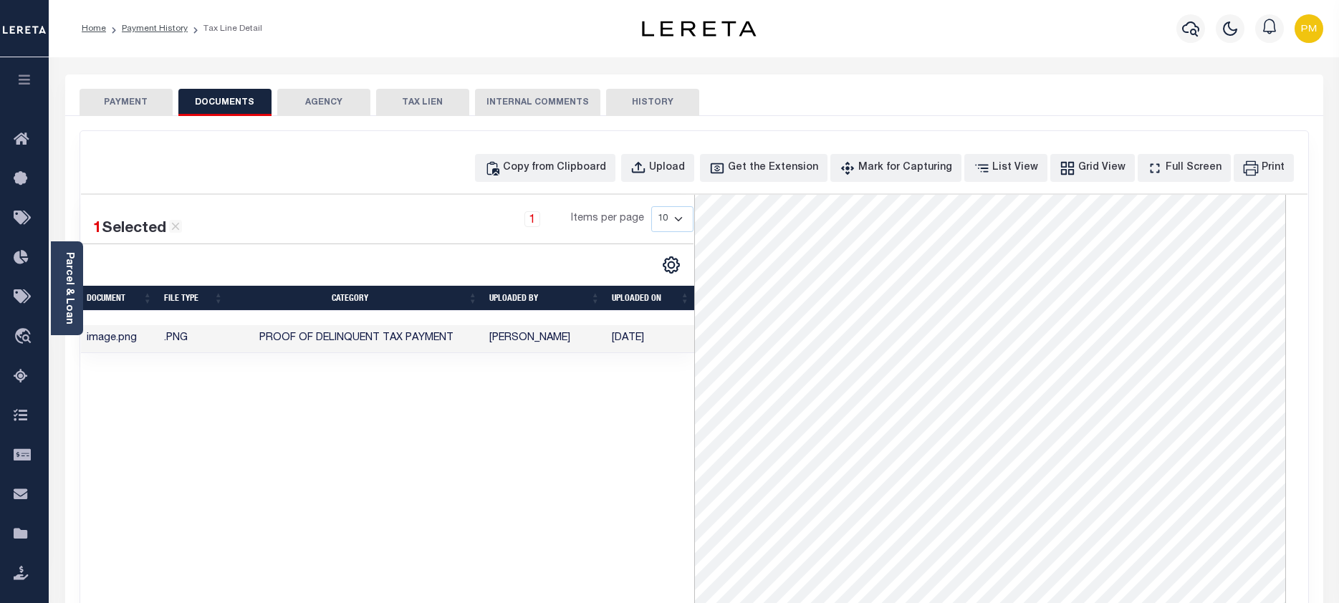
click at [123, 102] on button "PAYMENT" at bounding box center [126, 102] width 93 height 27
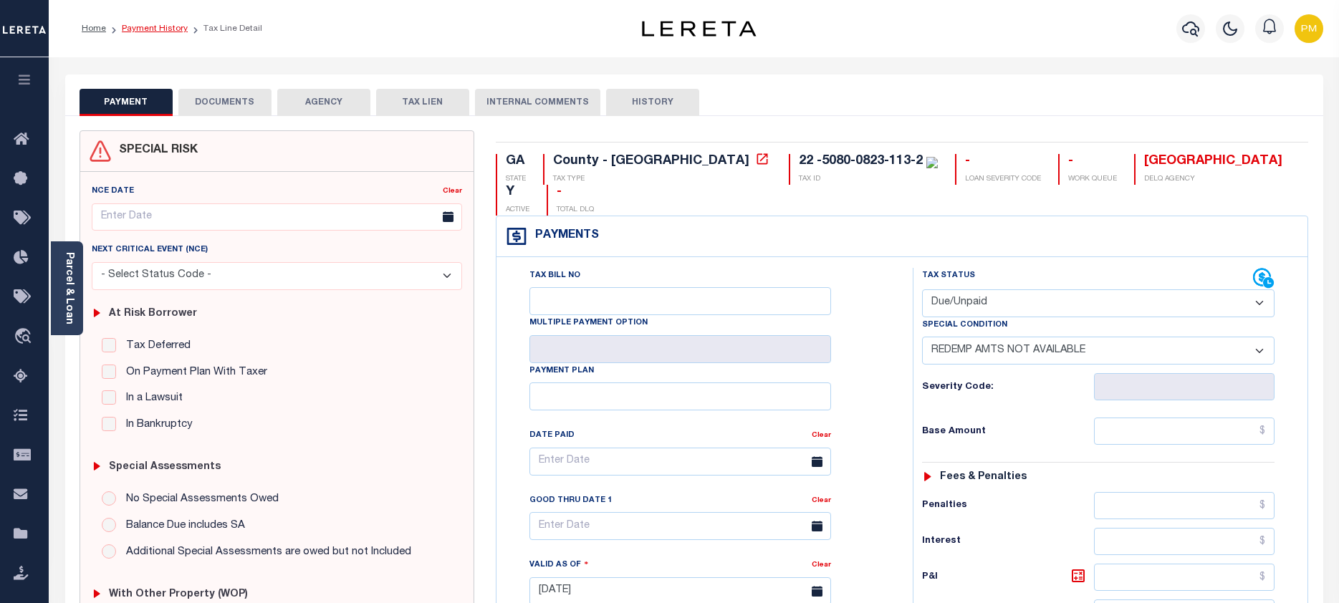
click at [163, 27] on link "Payment History" at bounding box center [155, 28] width 66 height 9
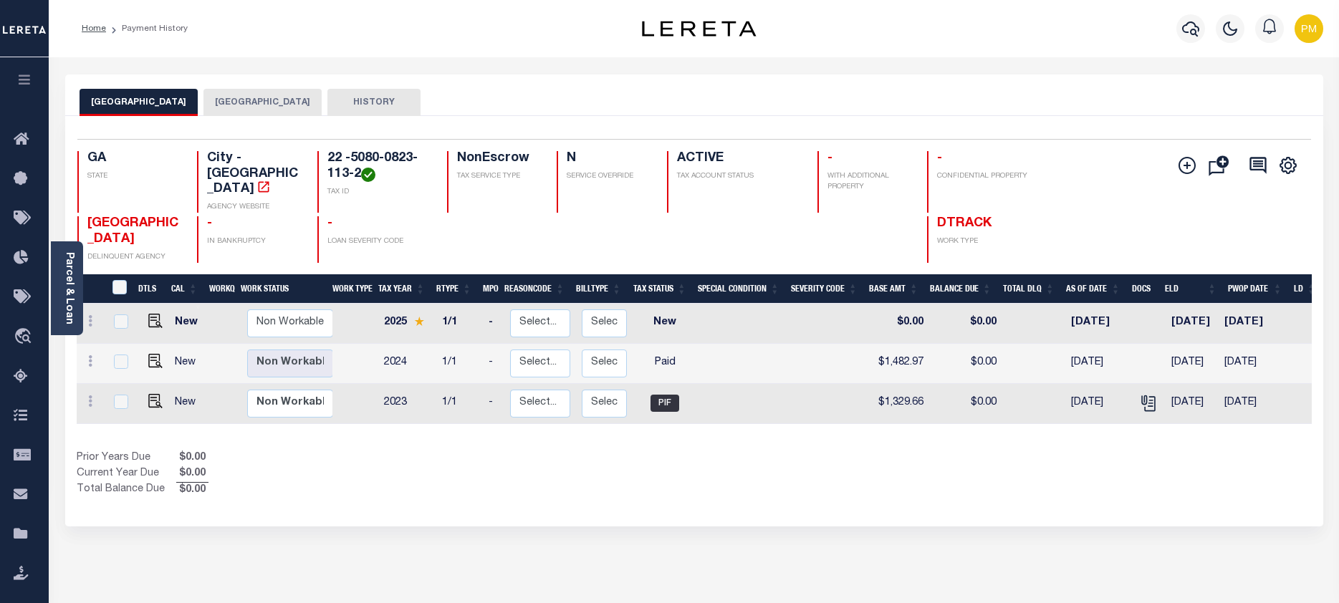
click at [240, 103] on button "[GEOGRAPHIC_DATA]" at bounding box center [262, 102] width 118 height 27
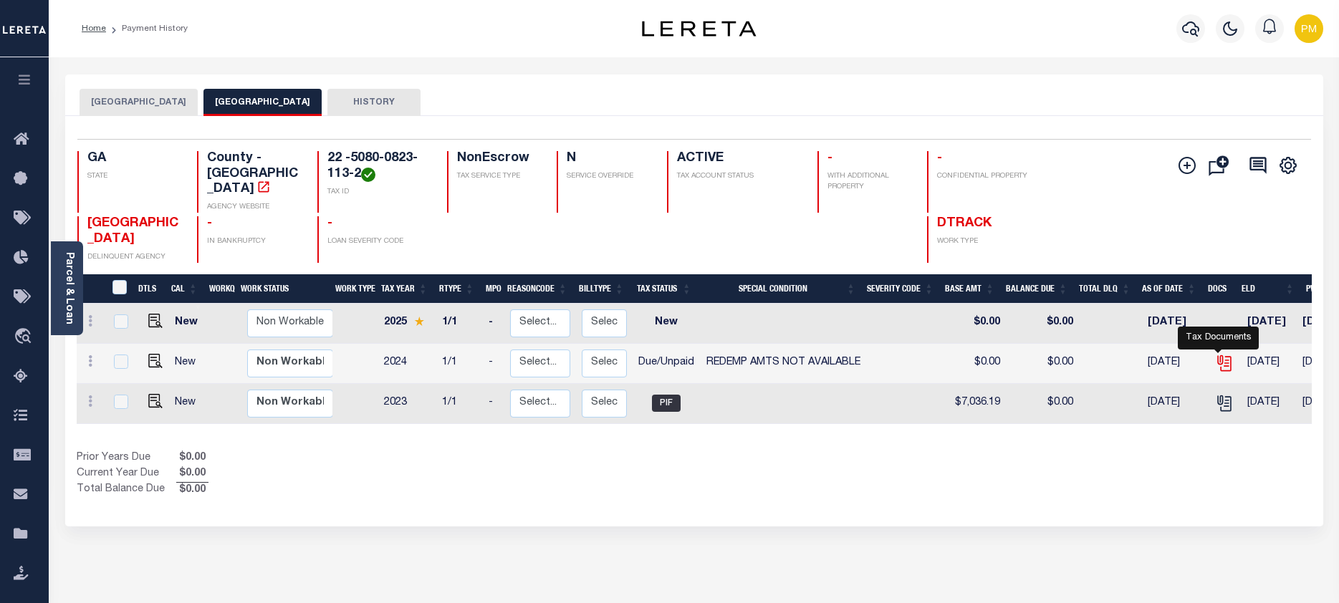
click at [1219, 354] on icon "" at bounding box center [1224, 363] width 19 height 19
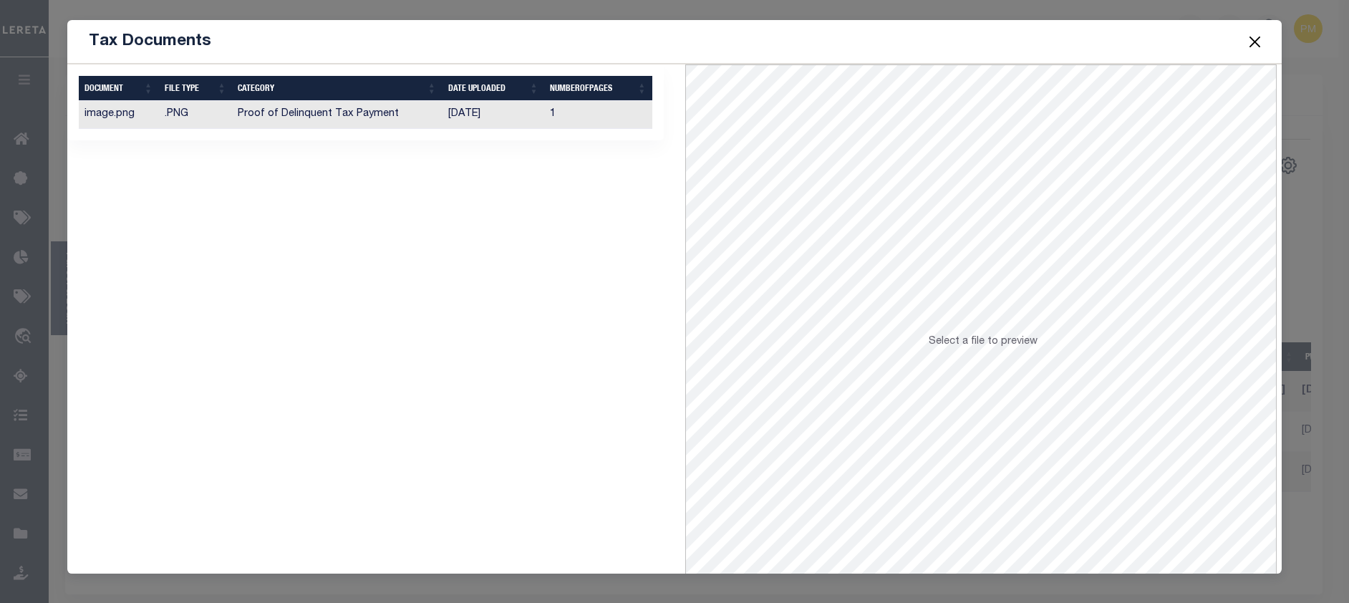
click at [254, 115] on td "Proof of Delinquent Tax Payment" at bounding box center [337, 115] width 210 height 28
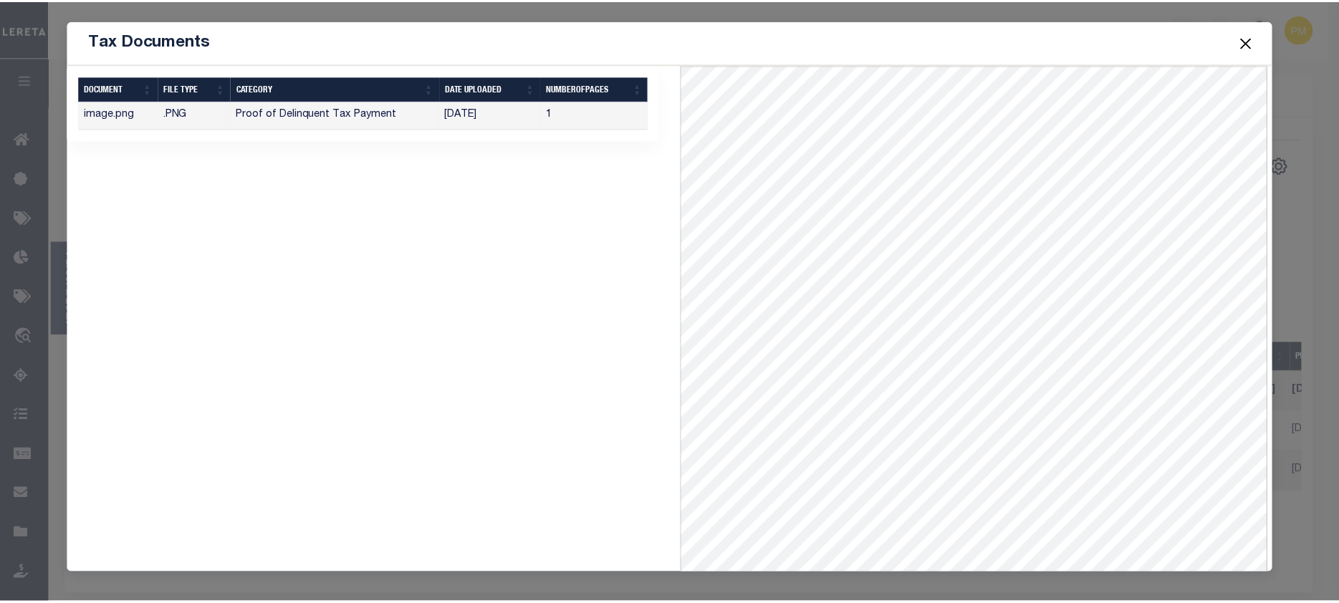
scroll to position [62, 0]
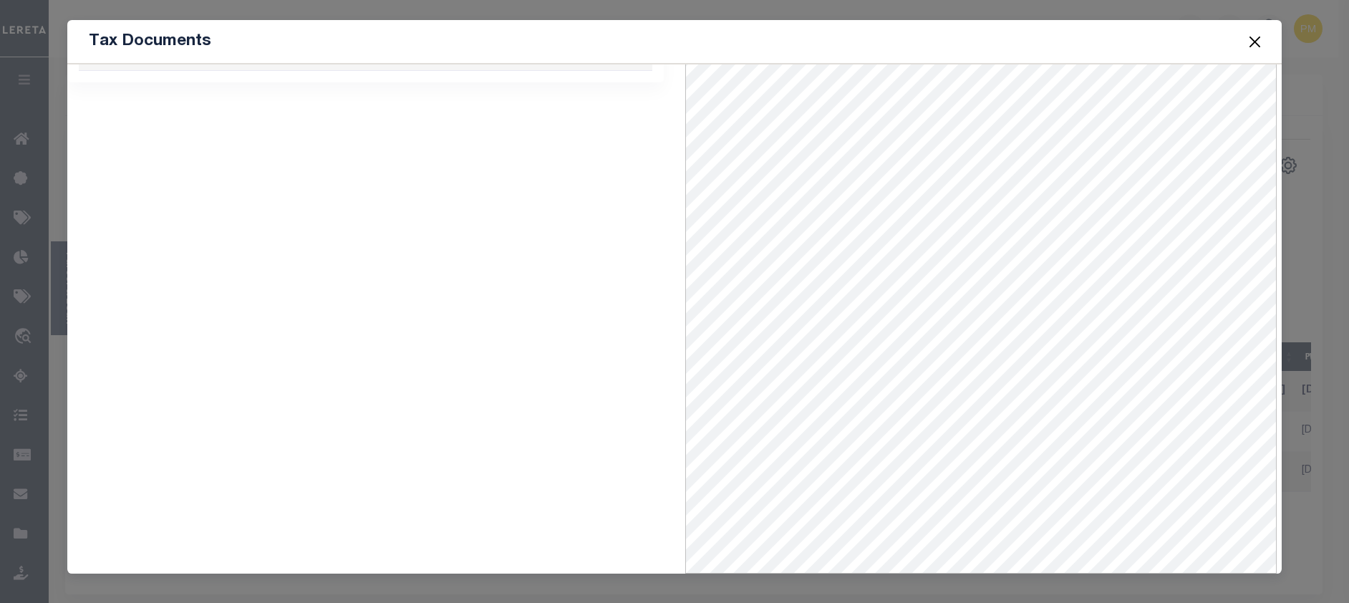
click at [1251, 42] on button "Close" at bounding box center [1255, 41] width 19 height 19
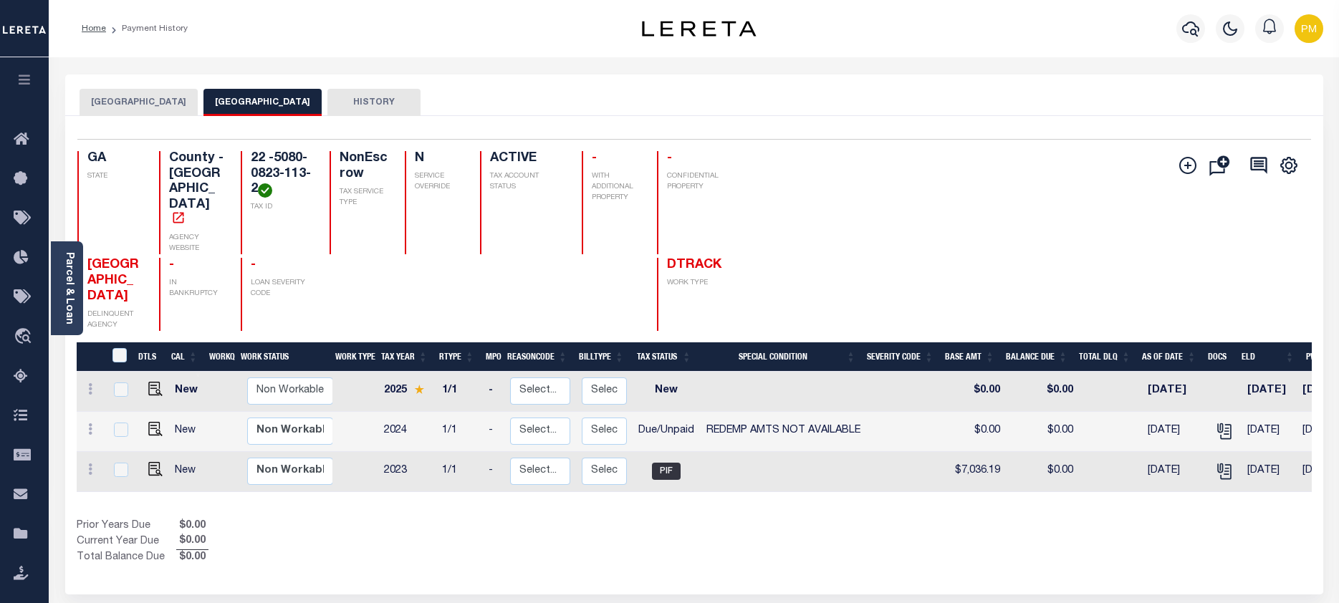
click at [115, 98] on button "MILTON CITY" at bounding box center [139, 102] width 118 height 27
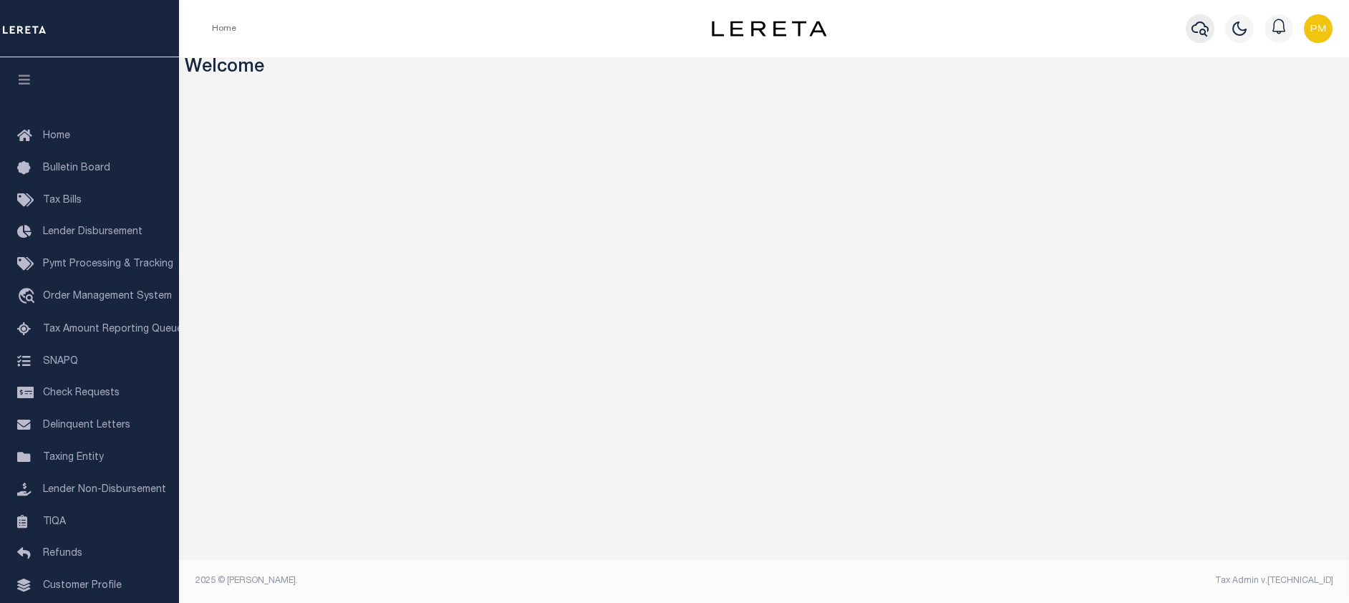
click at [1201, 29] on icon "button" at bounding box center [1200, 28] width 17 height 17
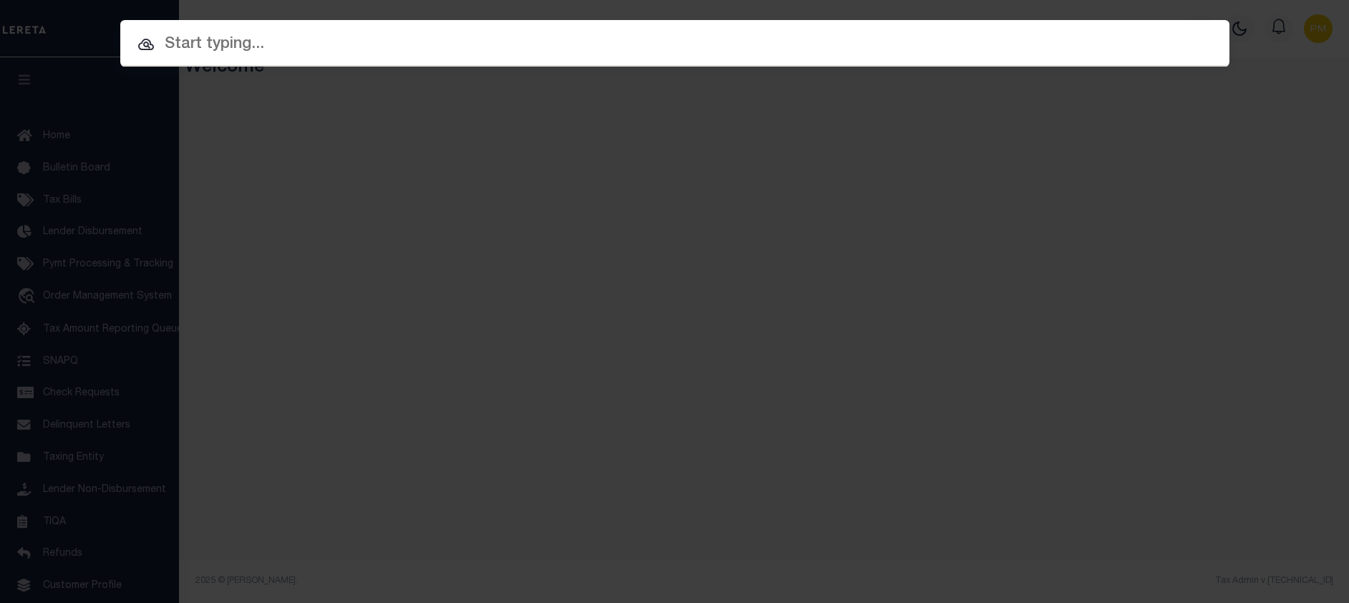
paste input "5320030155-1"
type input "5320030155-1"
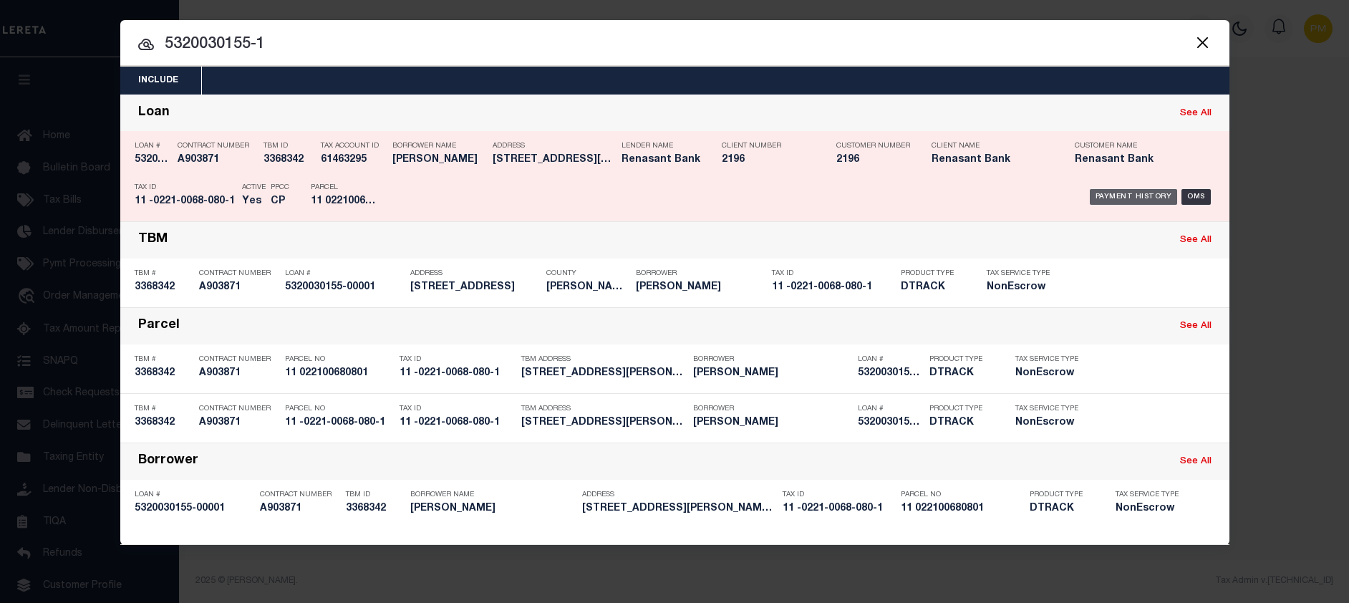
click at [1131, 198] on div "Payment History" at bounding box center [1134, 197] width 88 height 16
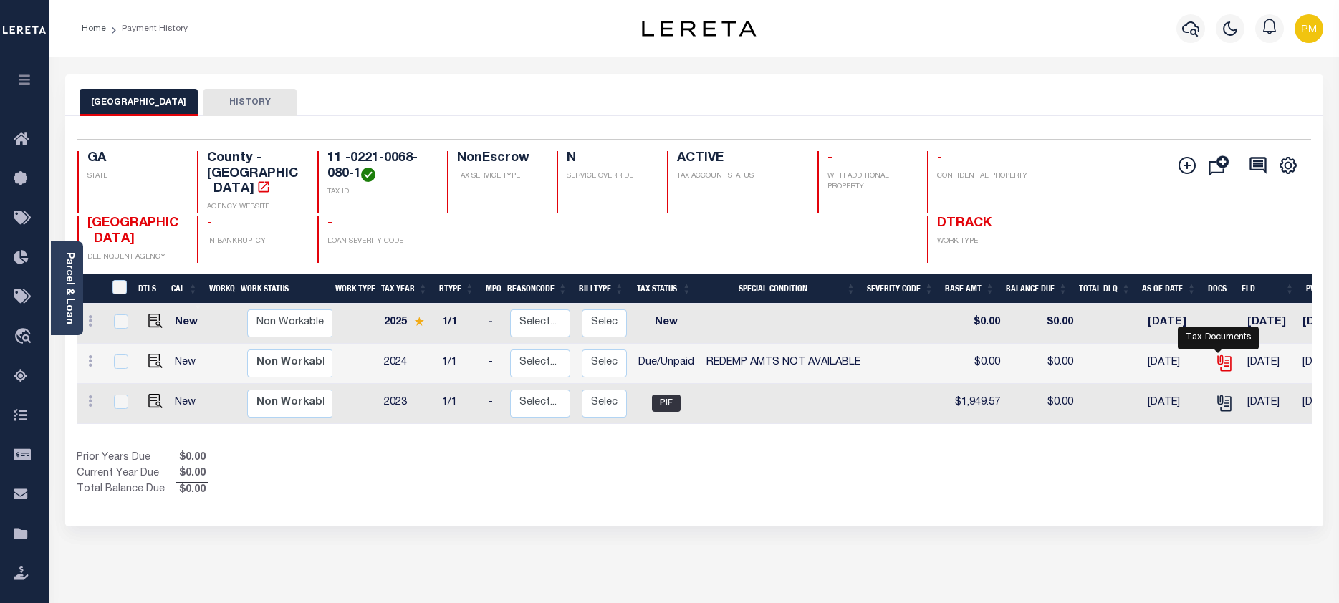
click at [1222, 354] on icon "" at bounding box center [1224, 363] width 19 height 19
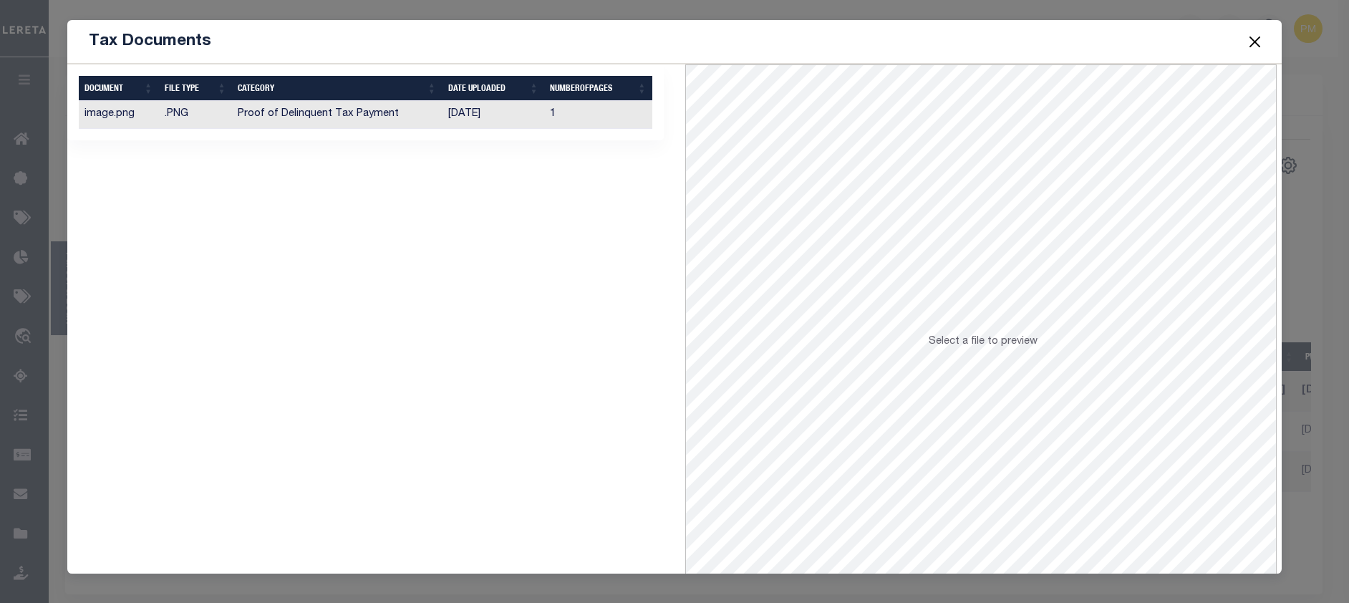
click at [304, 112] on td "Proof of Delinquent Tax Payment" at bounding box center [337, 115] width 210 height 28
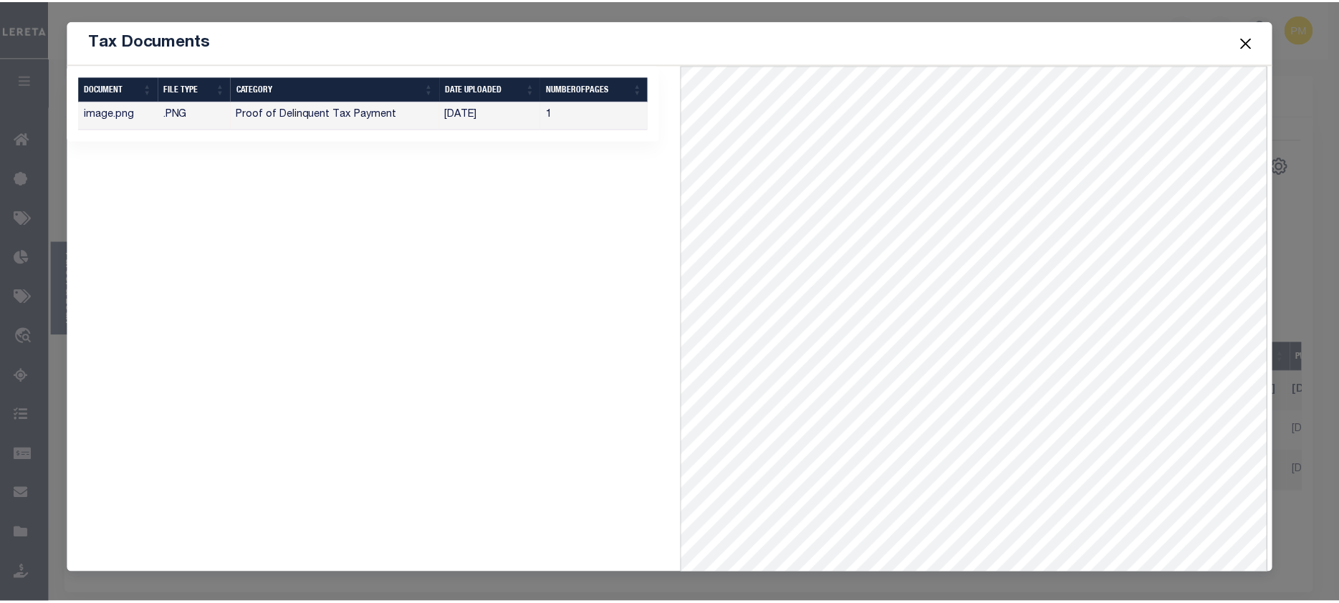
scroll to position [62, 0]
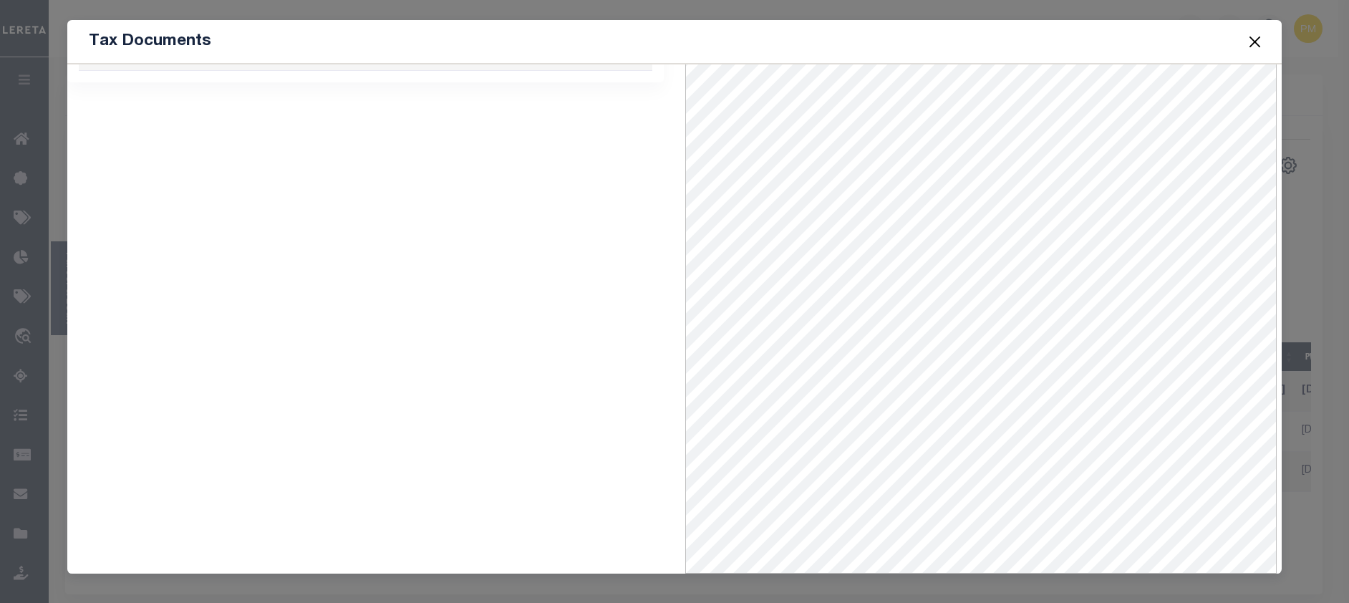
click at [1250, 46] on button "Close" at bounding box center [1255, 41] width 19 height 19
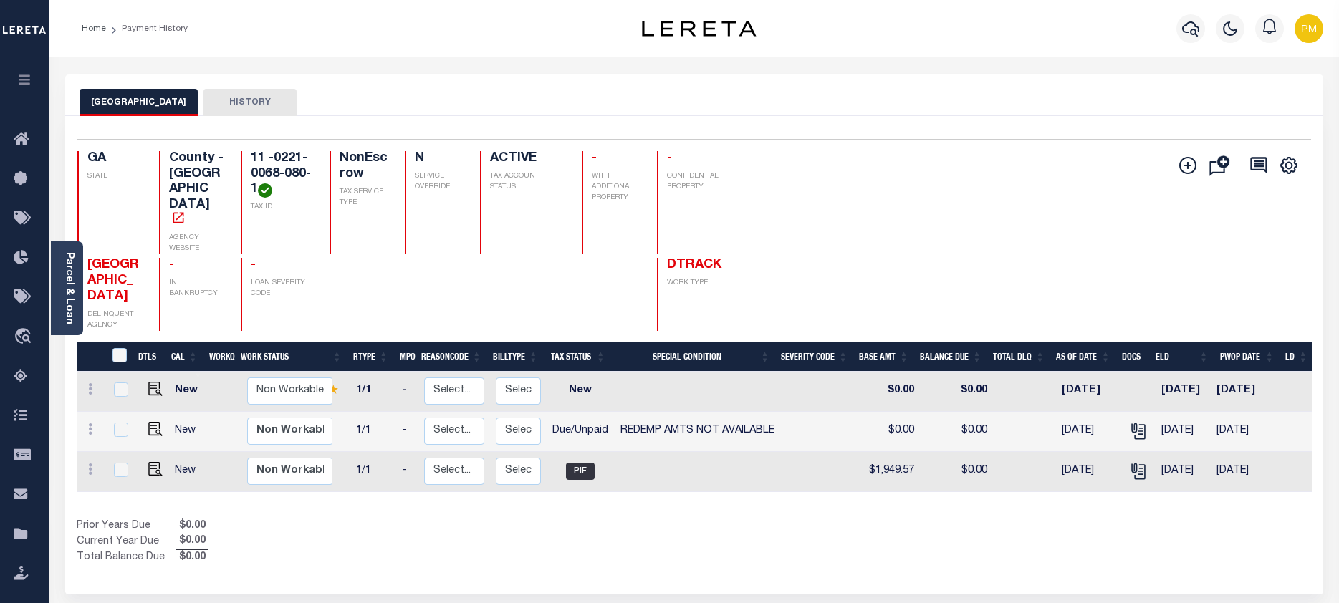
scroll to position [0, 85]
click at [151, 422] on img "" at bounding box center [155, 429] width 14 height 14
checkbox input "true"
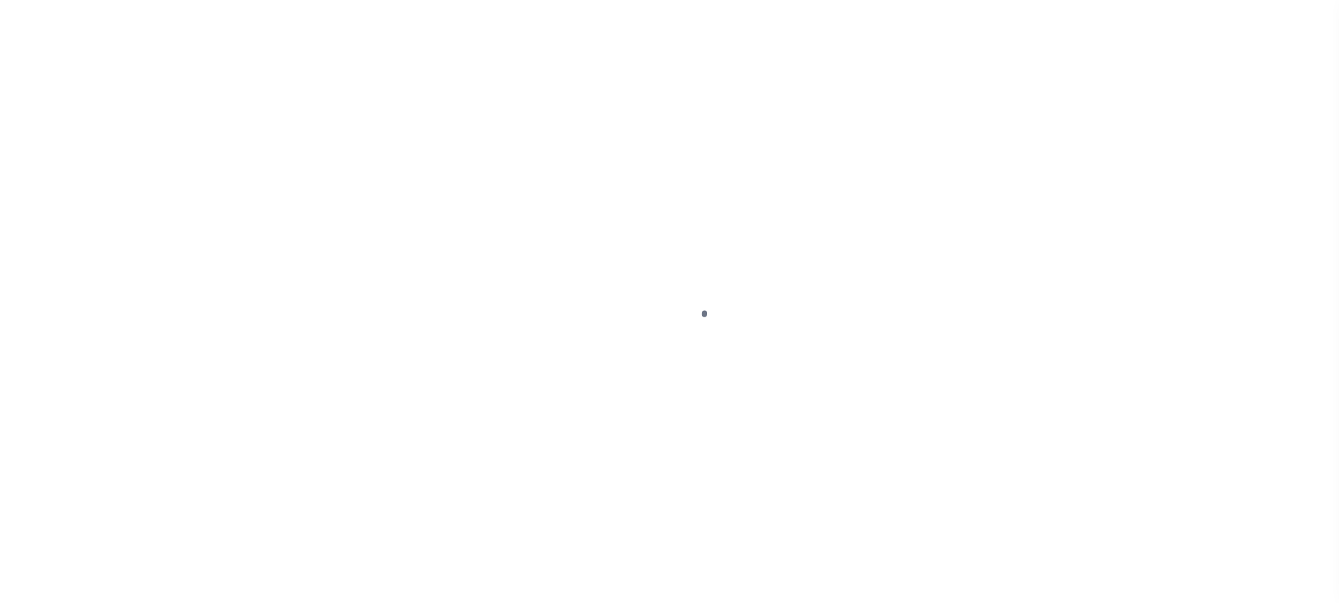
select select "DUE"
select select "24"
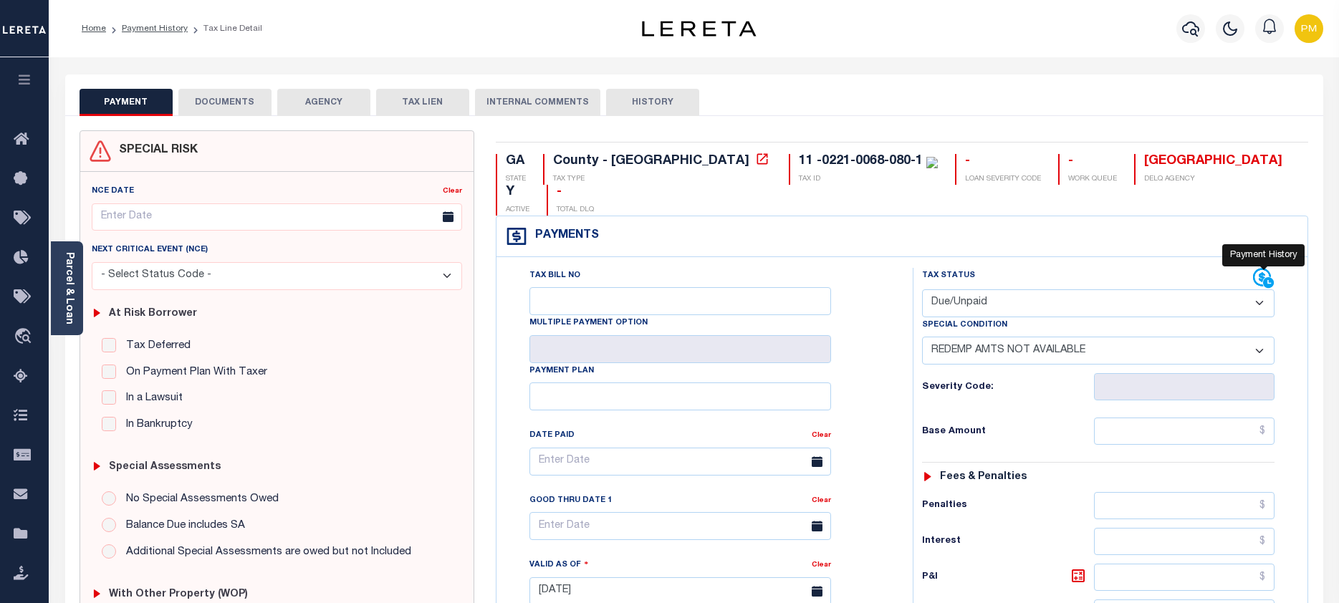
click at [1263, 268] on icon at bounding box center [1263, 278] width 21 height 21
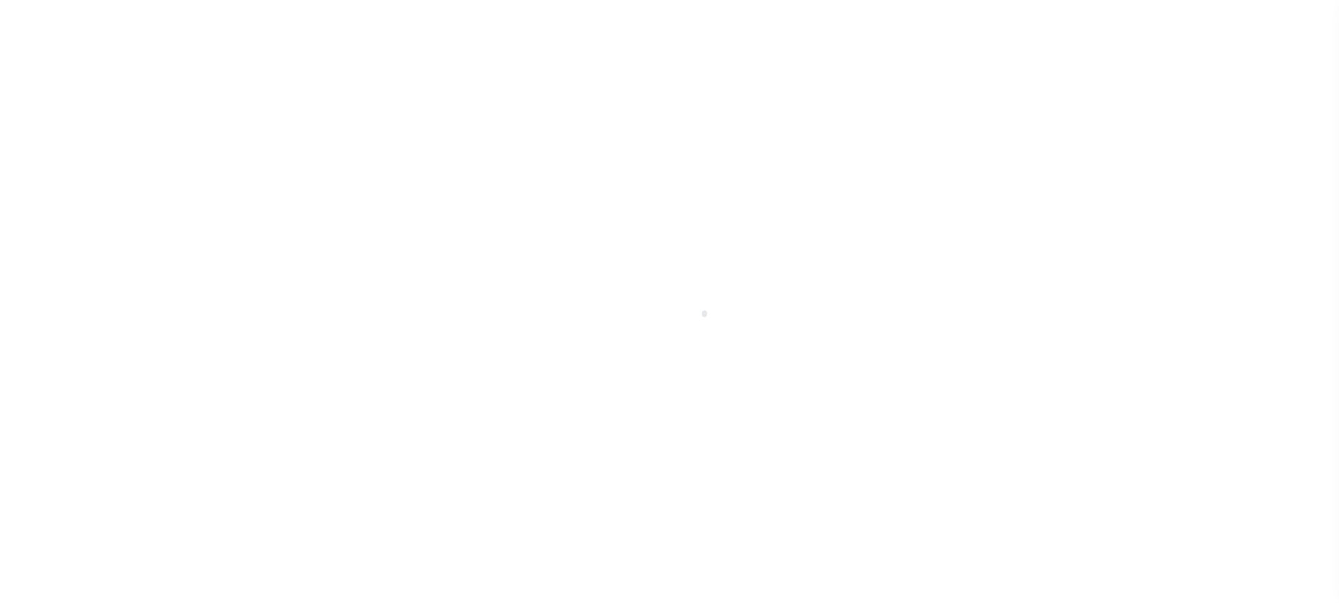
select select "DUE"
select select "20"
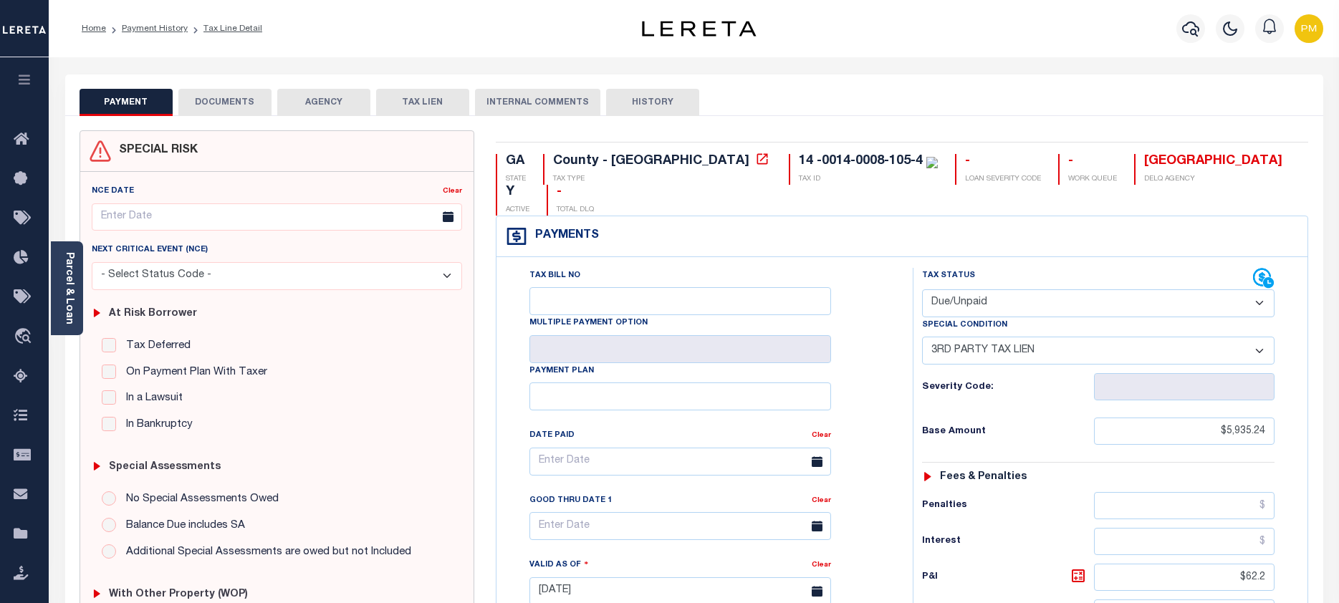
click at [216, 101] on button "DOCUMENTS" at bounding box center [224, 102] width 93 height 27
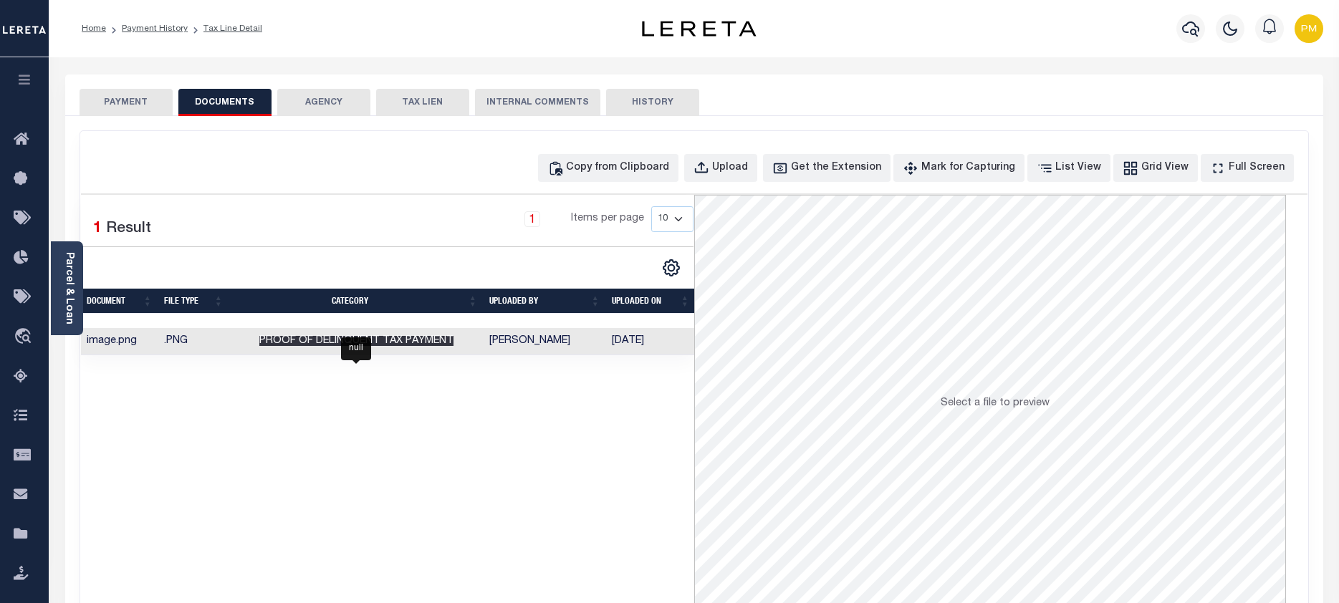
click at [332, 342] on span "Proof of Delinquent Tax Payment" at bounding box center [356, 341] width 194 height 10
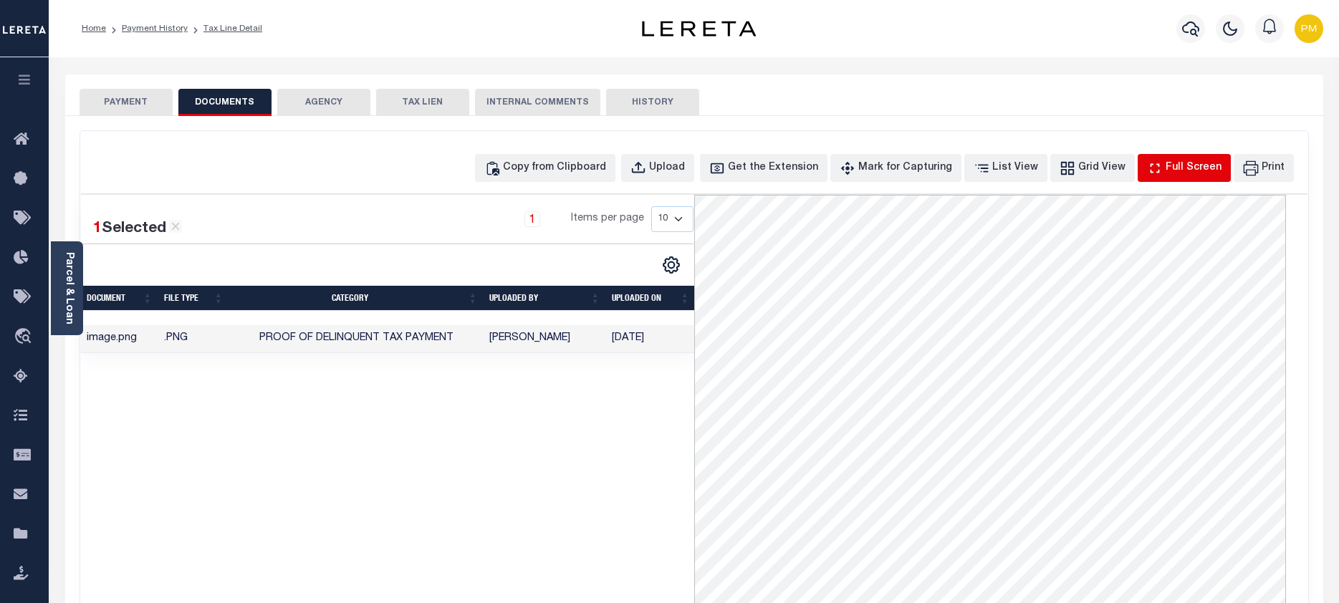
click at [1190, 172] on div "Full Screen" at bounding box center [1193, 168] width 56 height 16
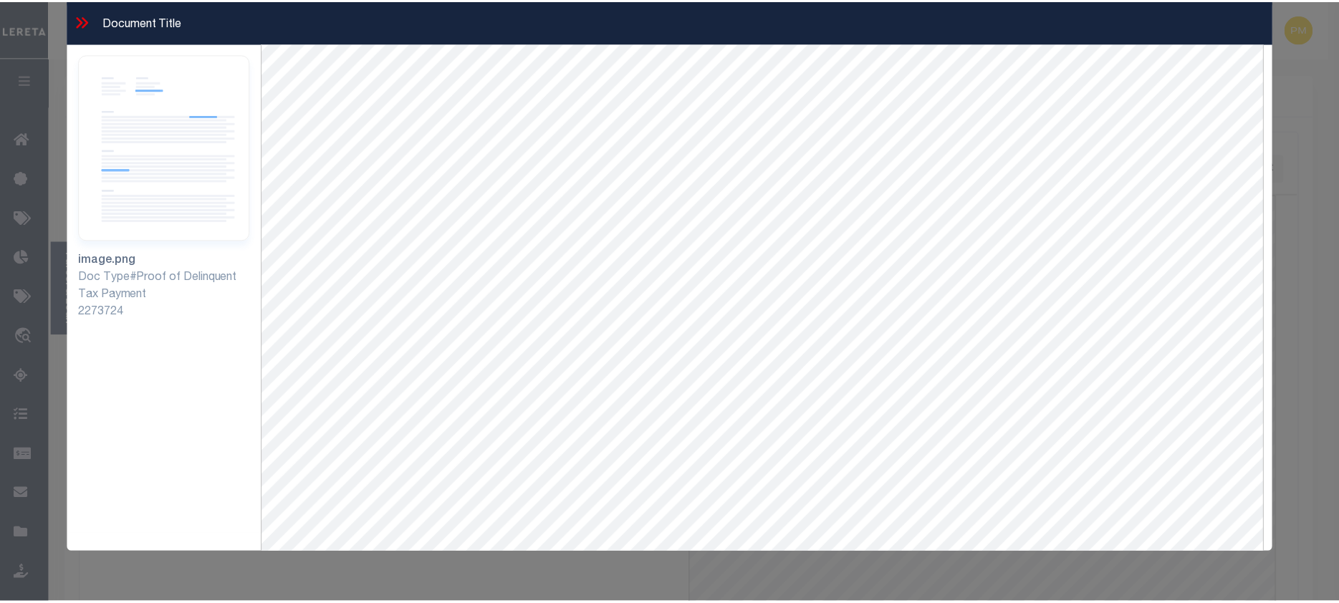
scroll to position [62, 0]
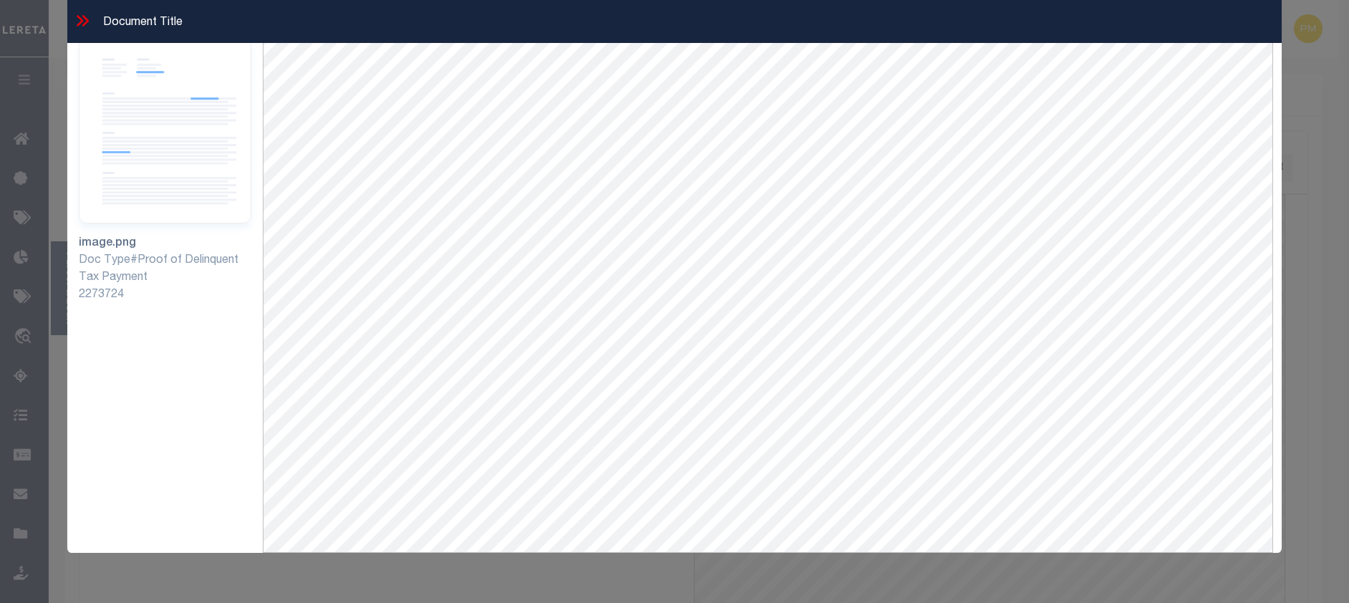
click at [87, 24] on icon at bounding box center [82, 20] width 19 height 19
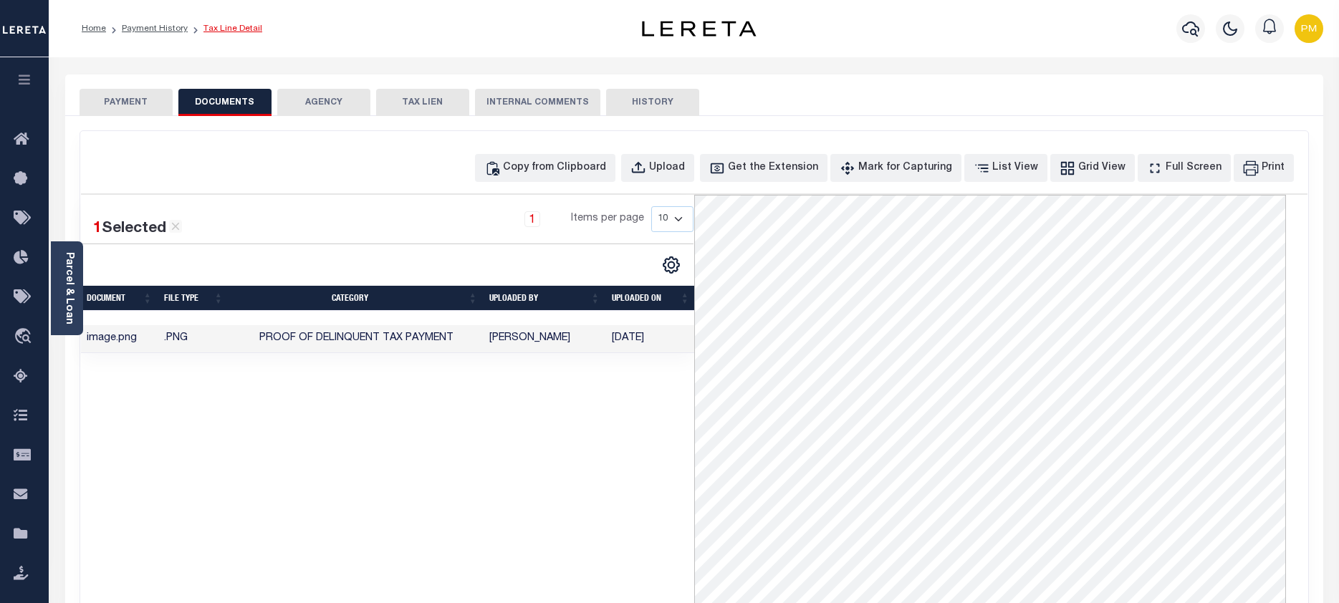
click at [221, 27] on link "Tax Line Detail" at bounding box center [232, 28] width 59 height 9
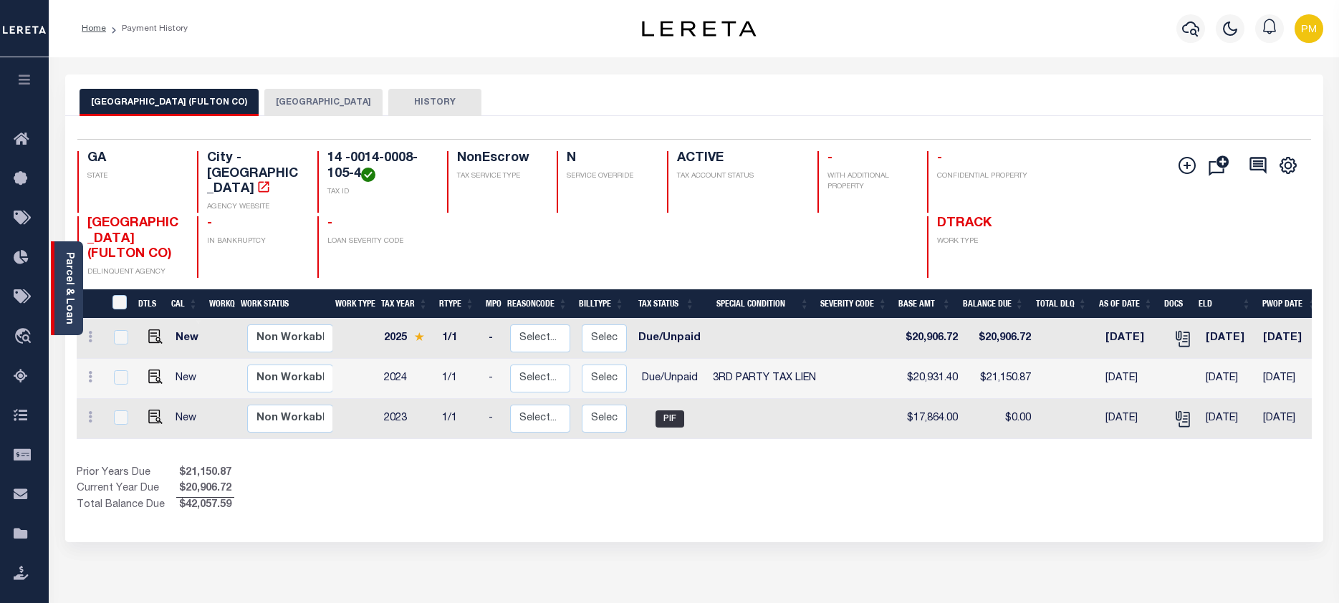
click at [64, 280] on link "Parcel & Loan" at bounding box center [69, 288] width 10 height 72
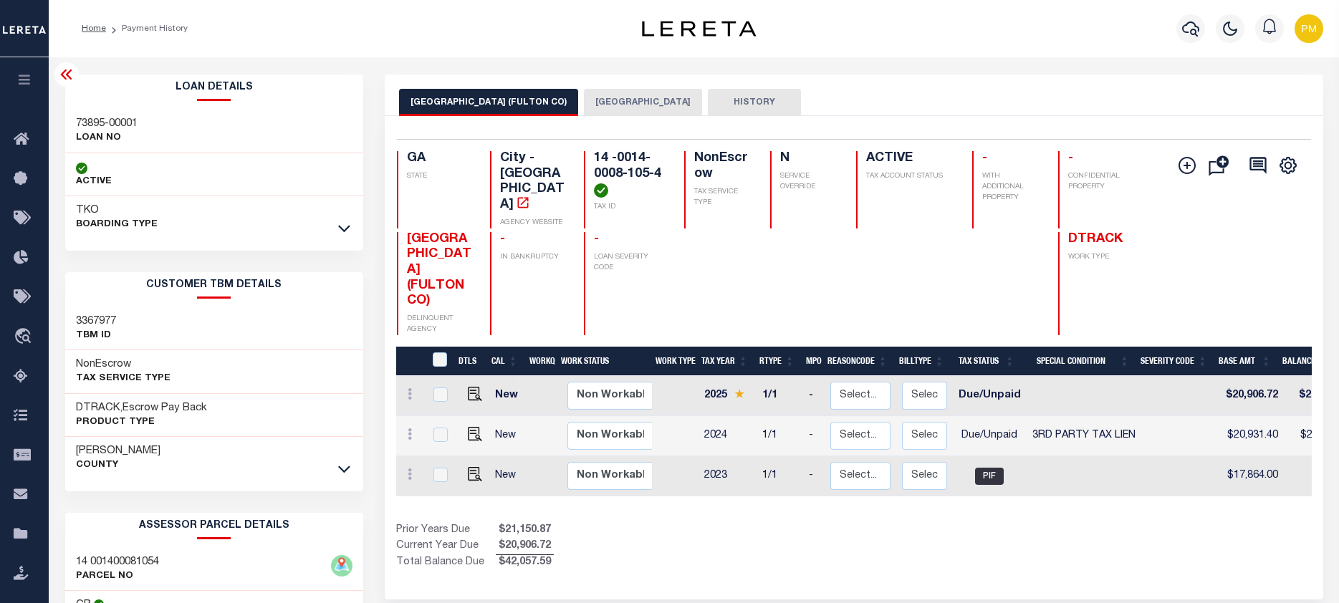
click at [69, 70] on icon at bounding box center [66, 74] width 17 height 17
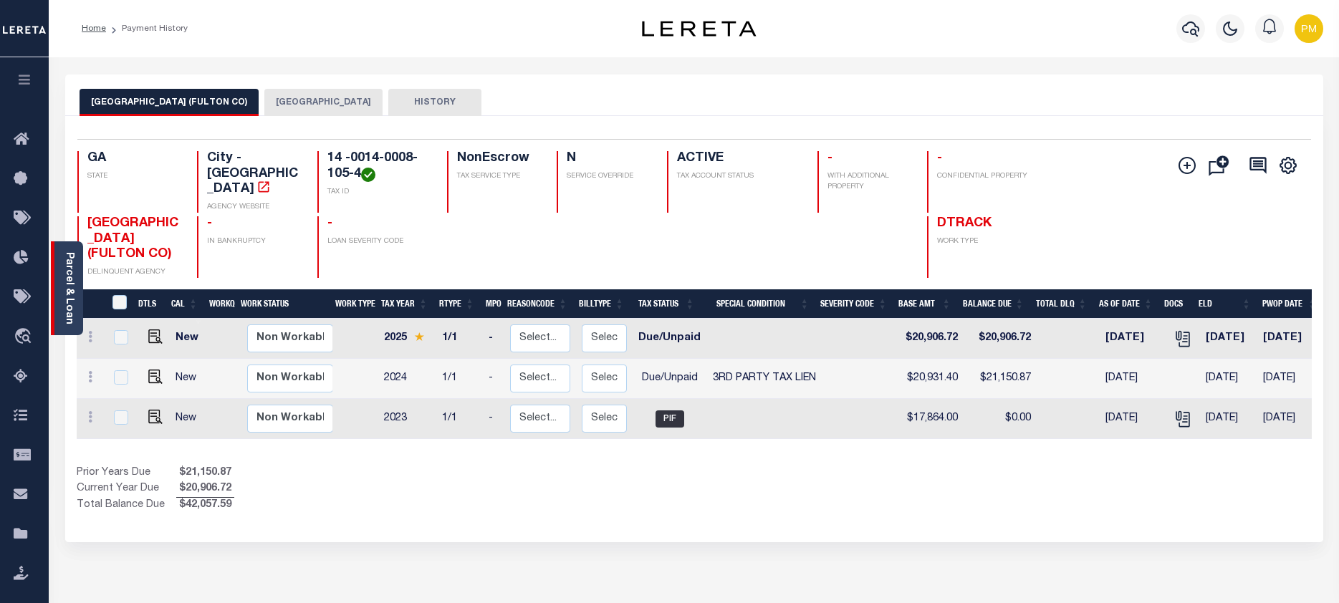
click at [67, 288] on link "Parcel & Loan" at bounding box center [69, 288] width 10 height 72
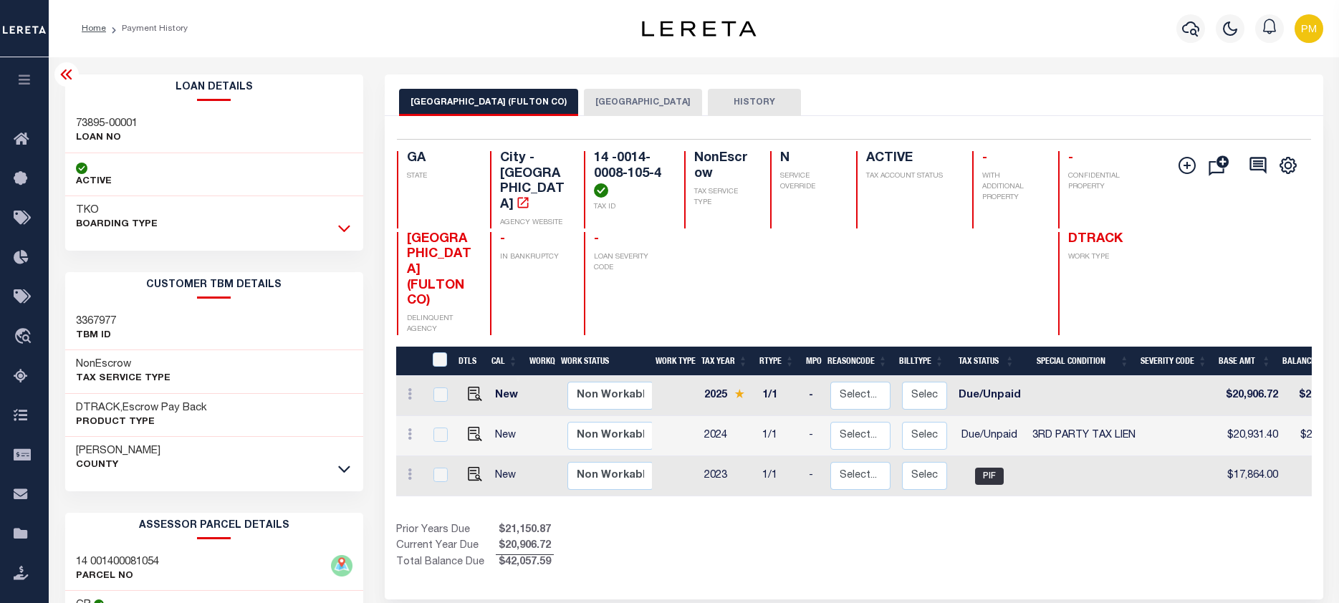
click at [345, 226] on icon at bounding box center [344, 228] width 12 height 15
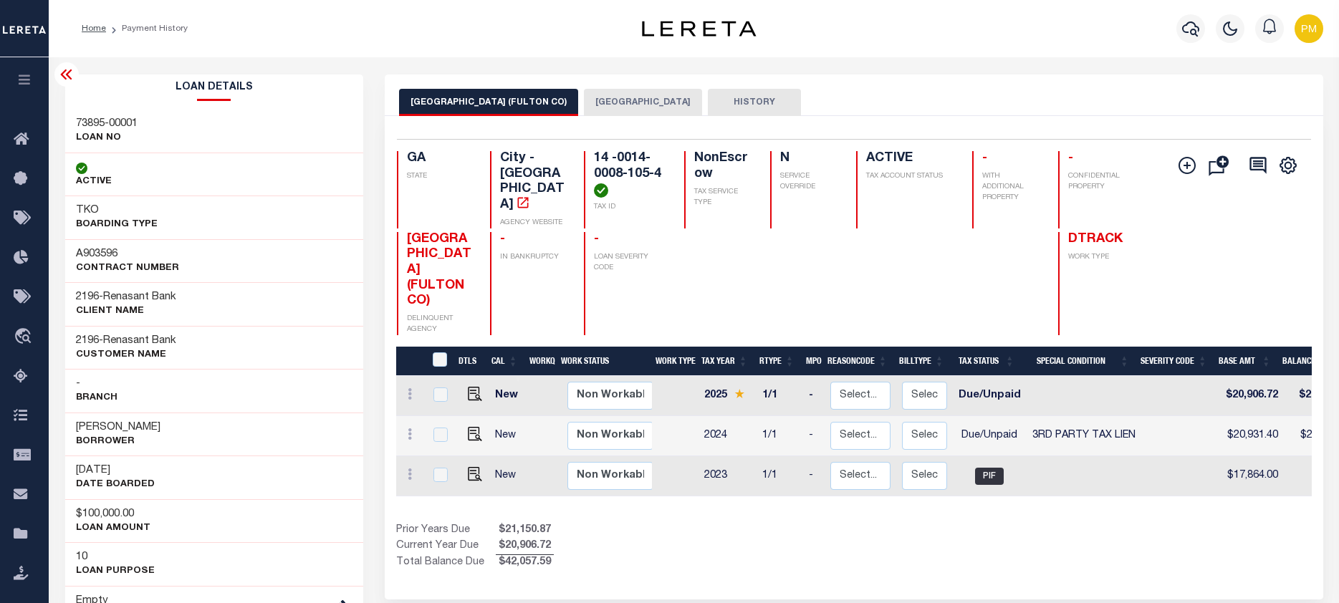
drag, startPoint x: 935, startPoint y: 479, endPoint x: 1058, endPoint y: 492, distance: 123.2
click at [1066, 493] on div "DTLS CAL WorkQ Work Status Work Type Tax Year RType MPO ReasonCode BillType Tax…" at bounding box center [853, 459] width 915 height 224
click at [65, 78] on icon at bounding box center [66, 74] width 17 height 17
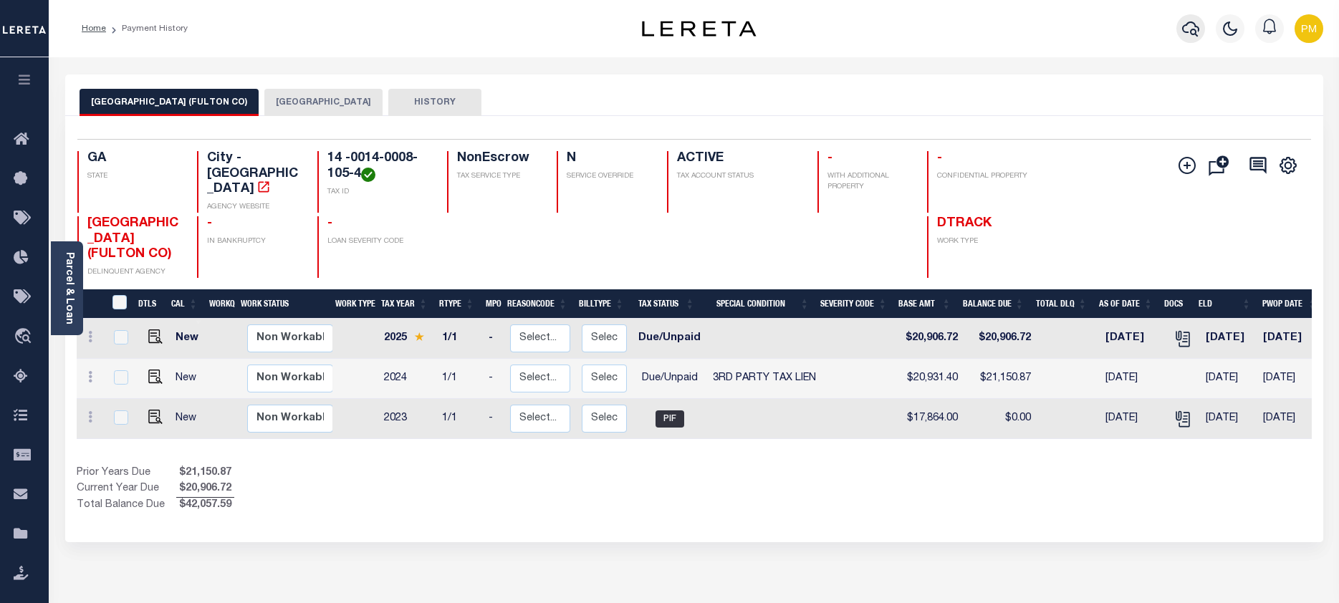
click at [1199, 33] on button "button" at bounding box center [1190, 28] width 29 height 29
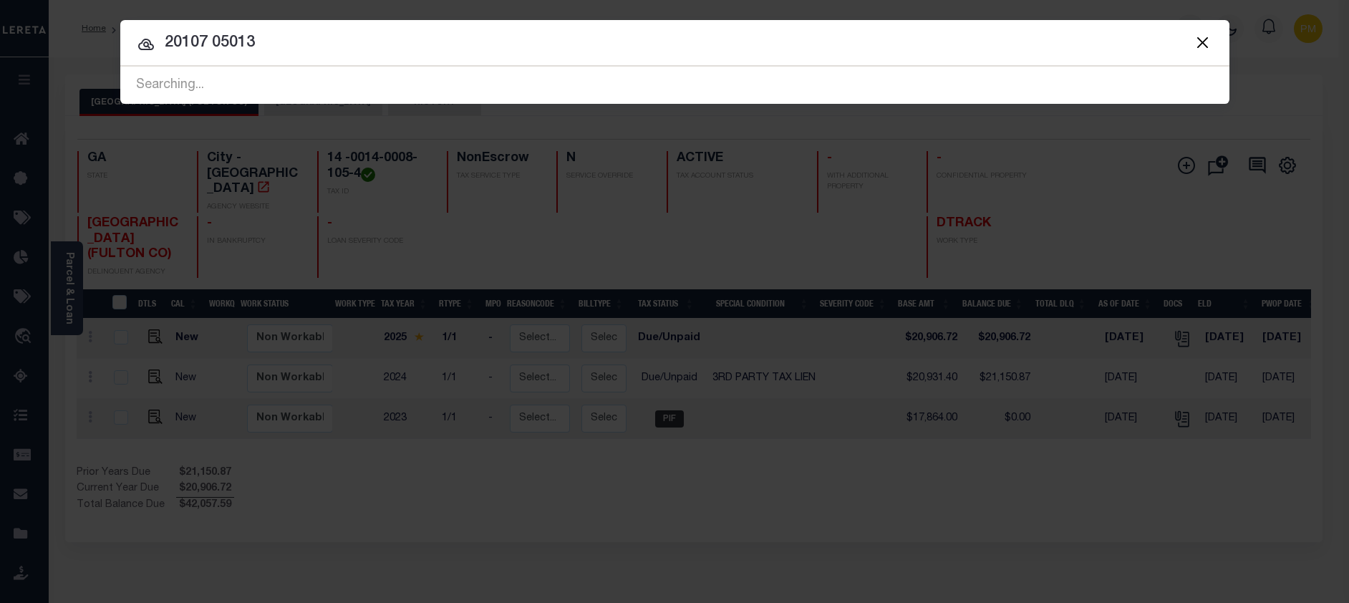
type input "20107 05013"
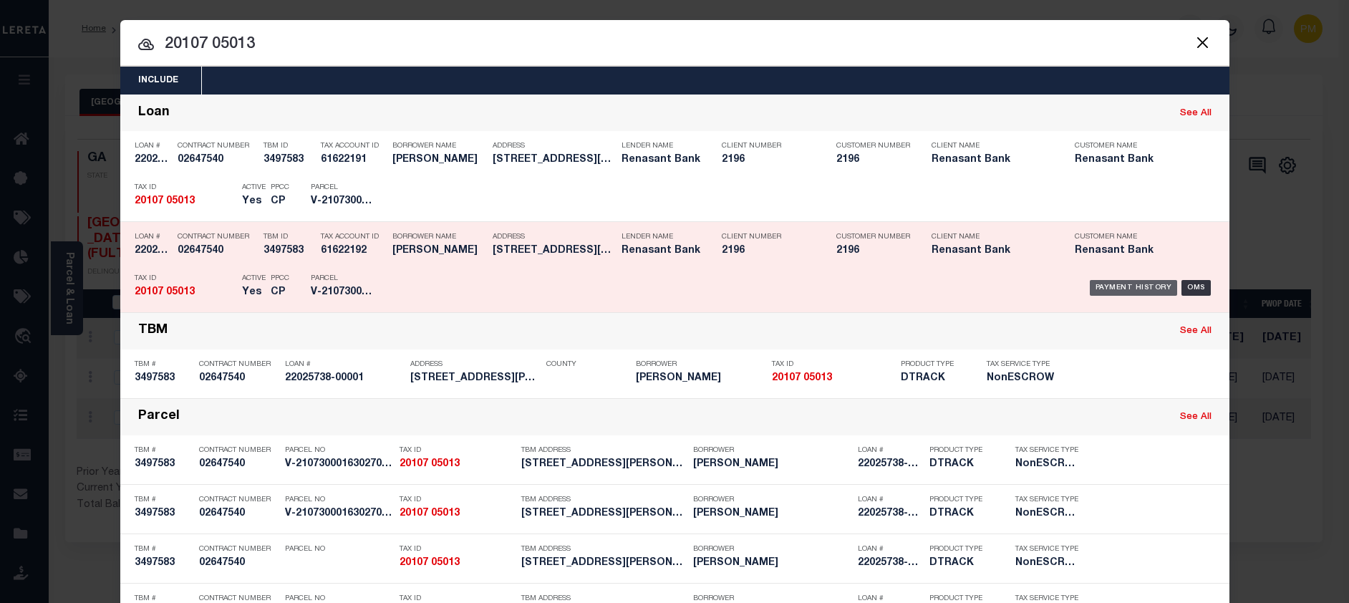
click at [1117, 292] on div "Payment History" at bounding box center [1134, 288] width 88 height 16
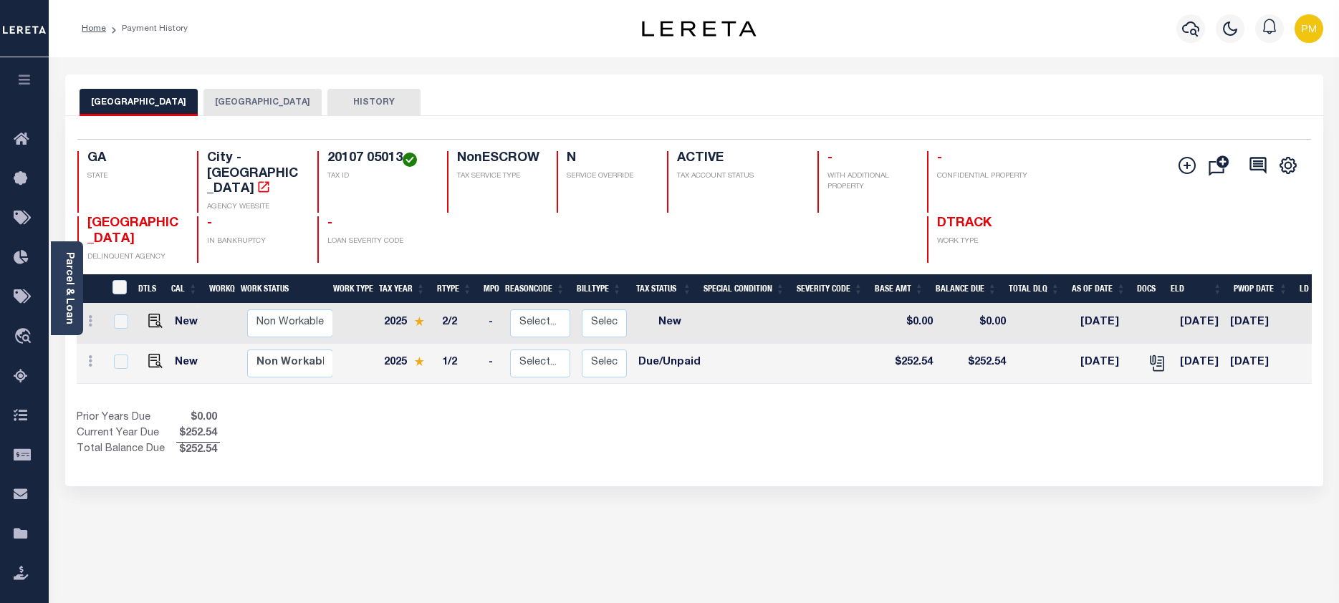
click at [210, 102] on button "[GEOGRAPHIC_DATA]" at bounding box center [262, 102] width 118 height 27
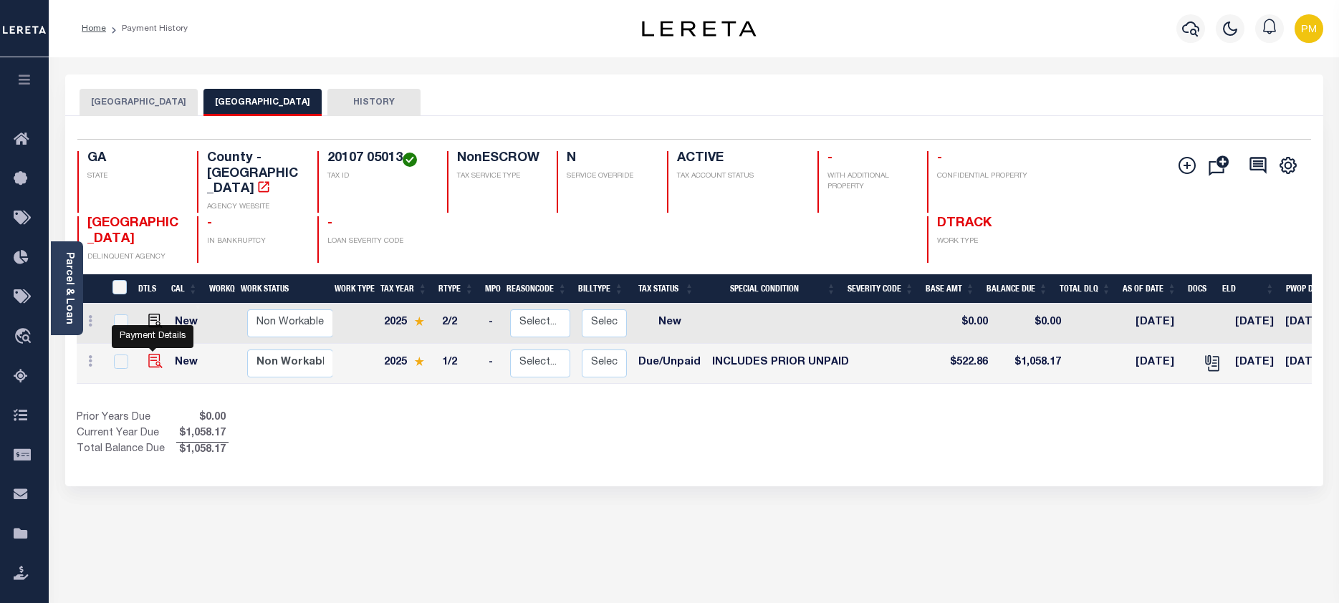
click at [148, 354] on img "" at bounding box center [155, 361] width 14 height 14
checkbox input "true"
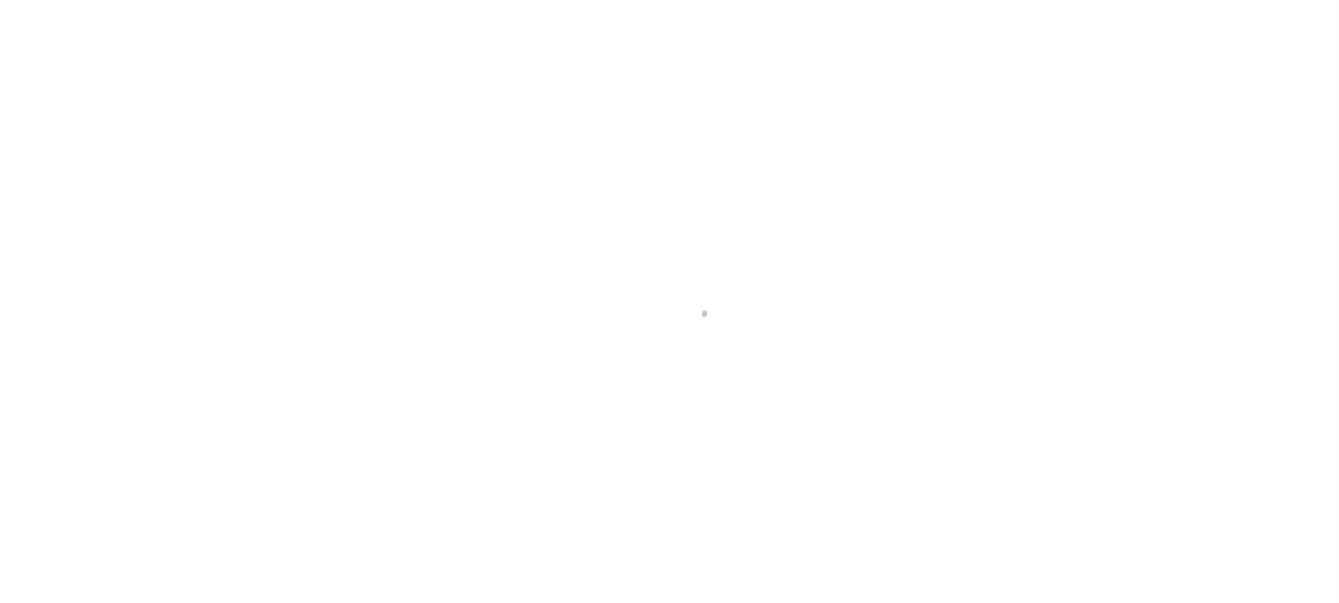
select select "DUE"
select select "19"
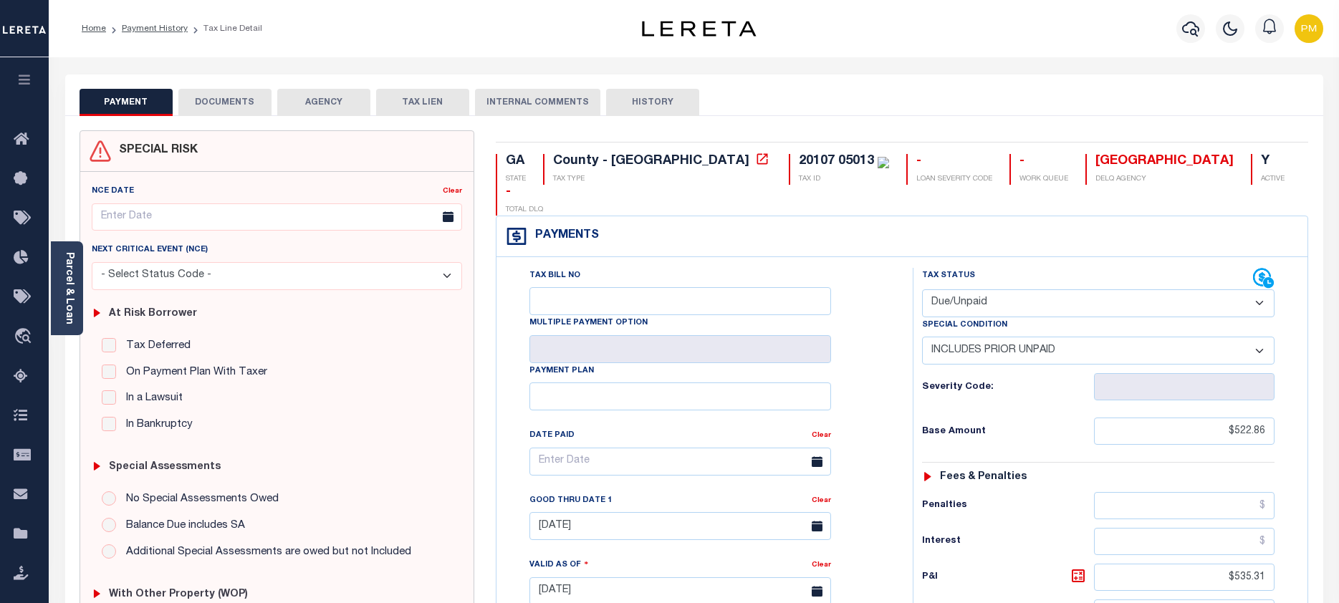
click at [219, 106] on button "DOCUMENTS" at bounding box center [224, 102] width 93 height 27
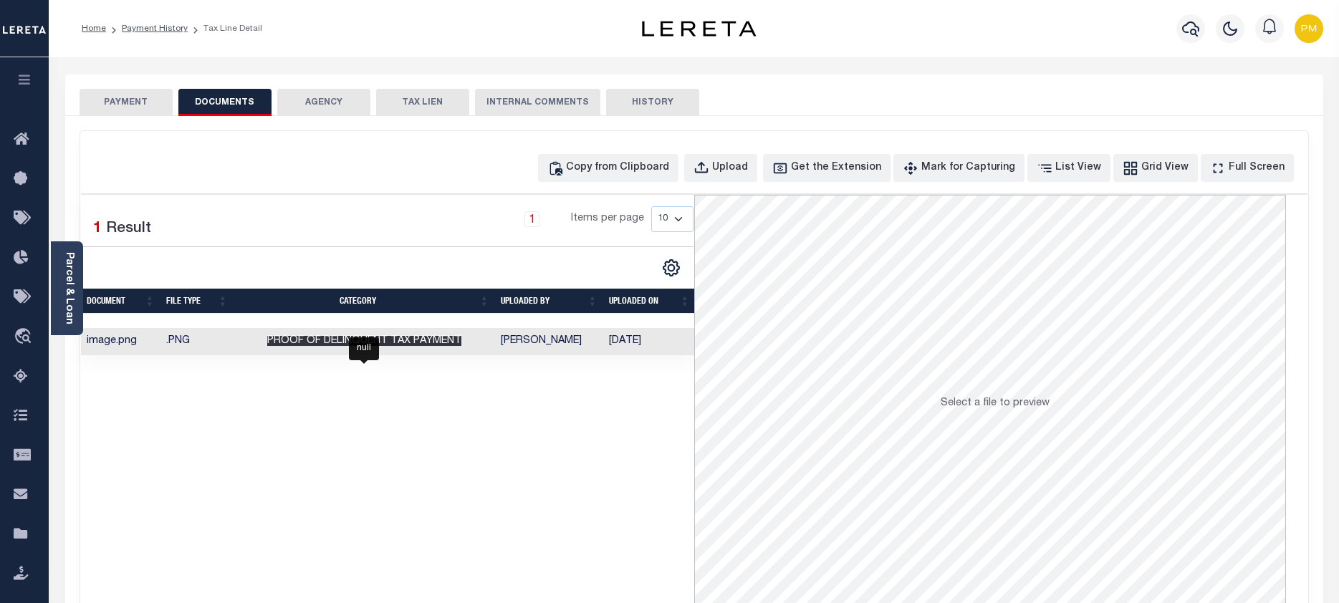
click at [405, 336] on span "Proof of Delinquent Tax Payment" at bounding box center [364, 341] width 194 height 10
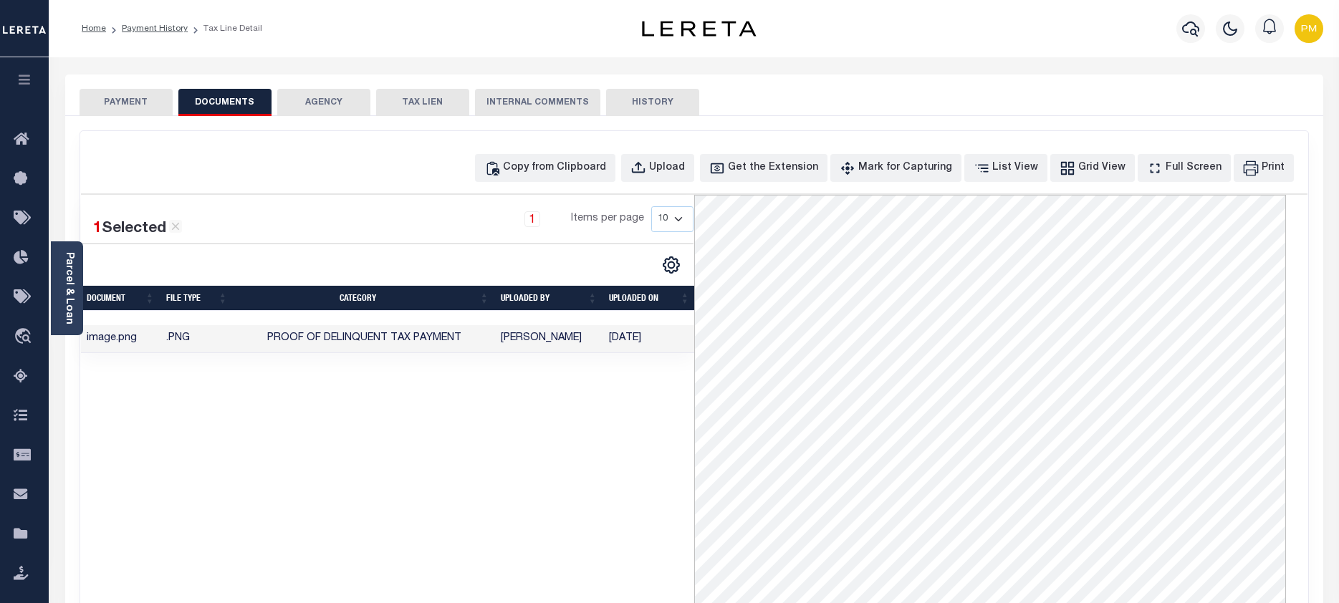
click at [124, 101] on button "PAYMENT" at bounding box center [126, 102] width 93 height 27
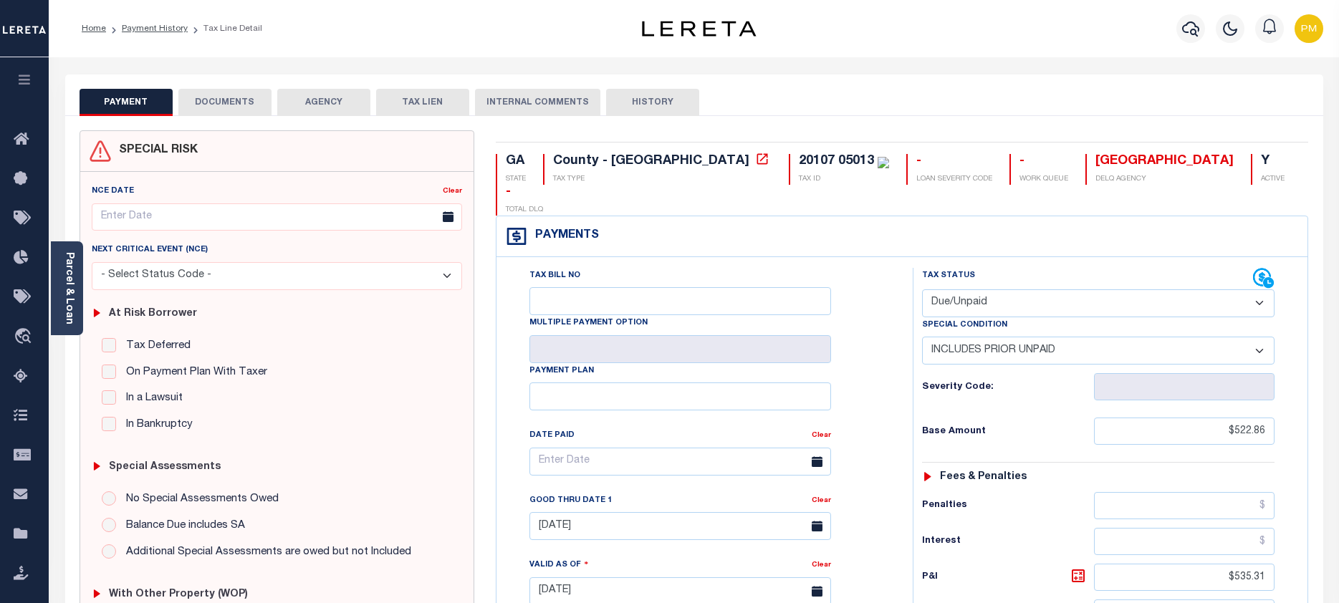
click at [75, 602] on html "Home Payment History Tax Line Detail" at bounding box center [669, 539] width 1339 height 1079
